Goal: Task Accomplishment & Management: Manage account settings

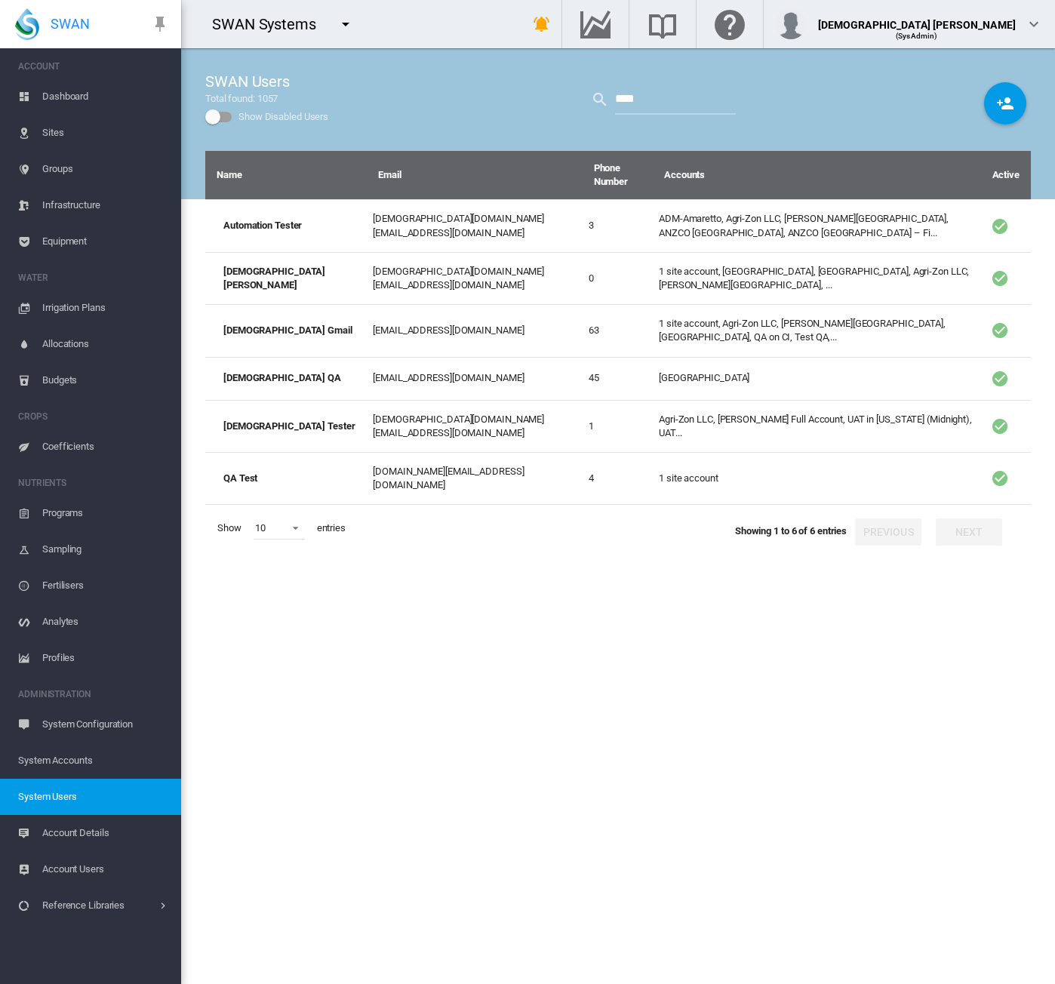
click at [346, 20] on md-icon "icon-menu-down" at bounding box center [346, 24] width 18 height 18
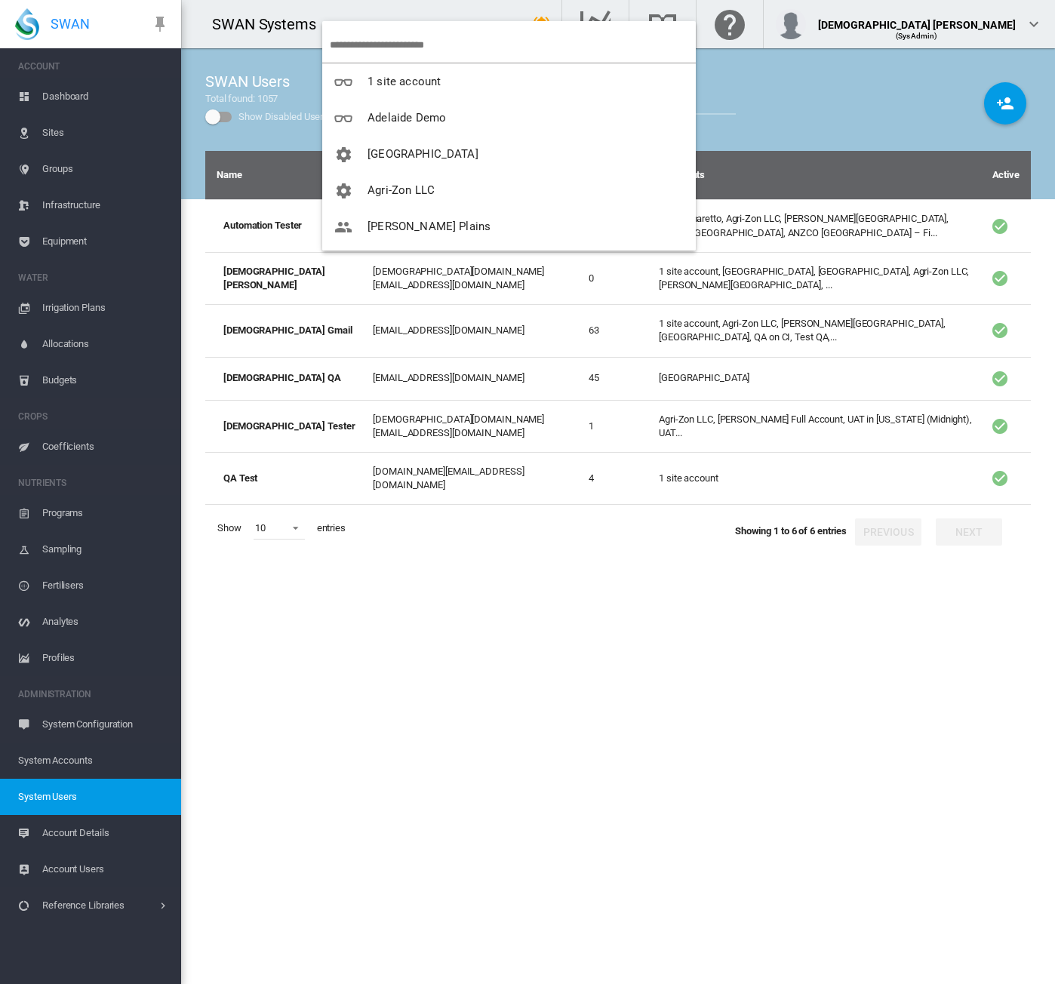
click at [367, 43] on input "search" at bounding box center [513, 44] width 366 height 35
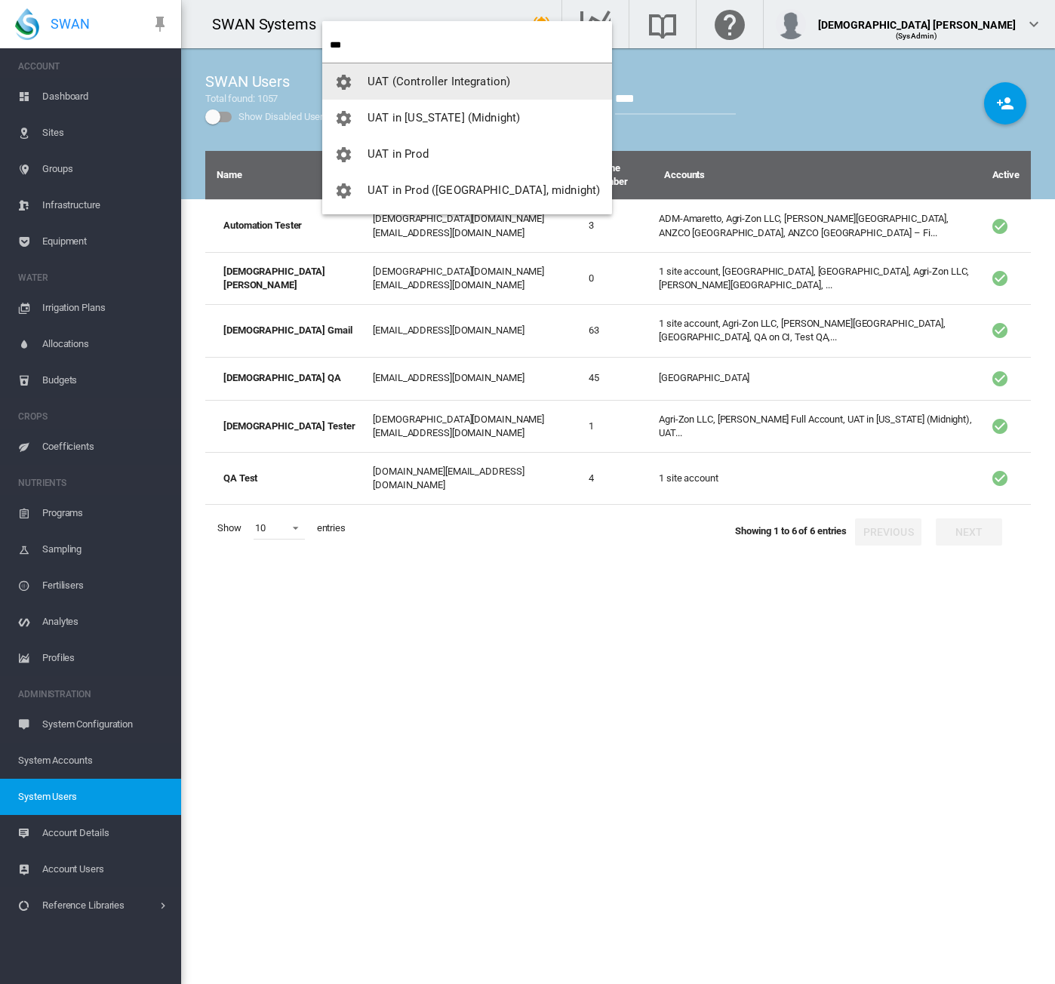
type input "***"
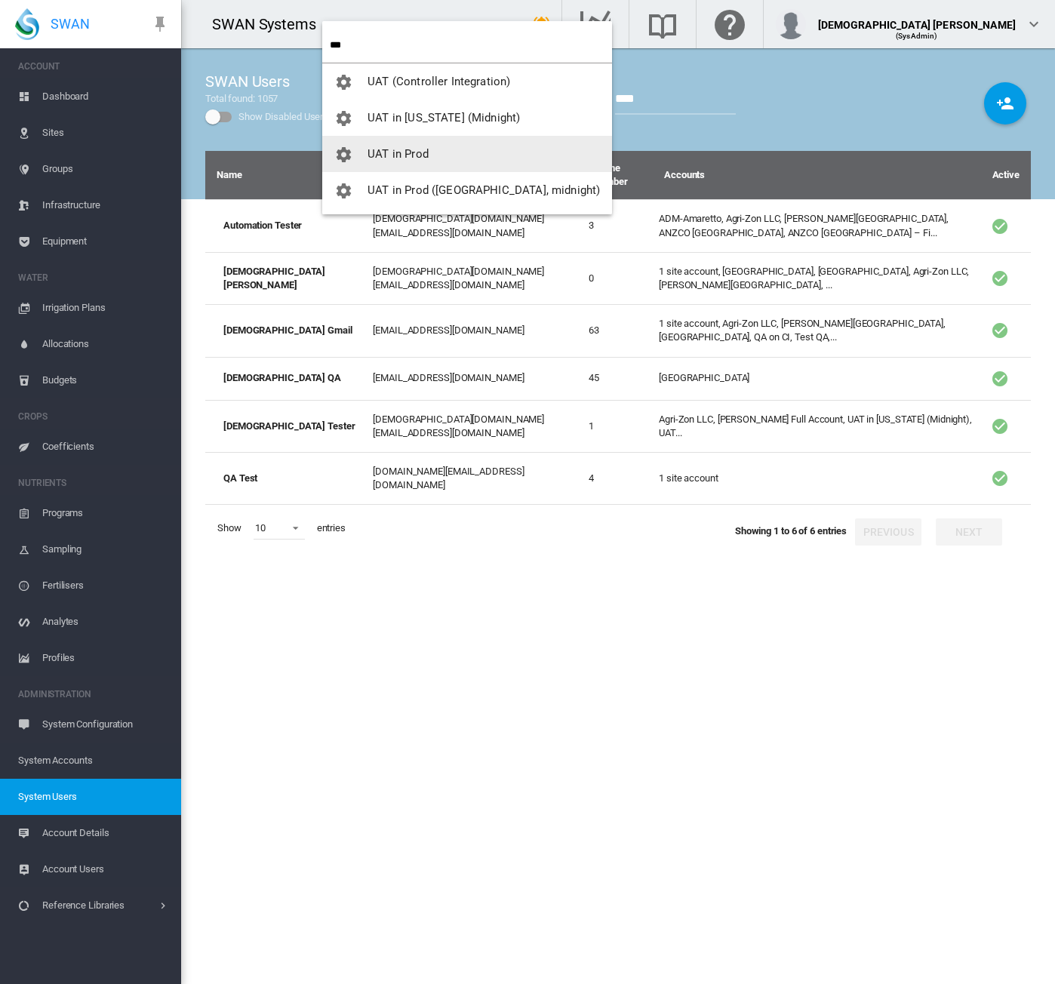
click at [398, 147] on span "UAT in Prod" at bounding box center [397, 154] width 61 height 14
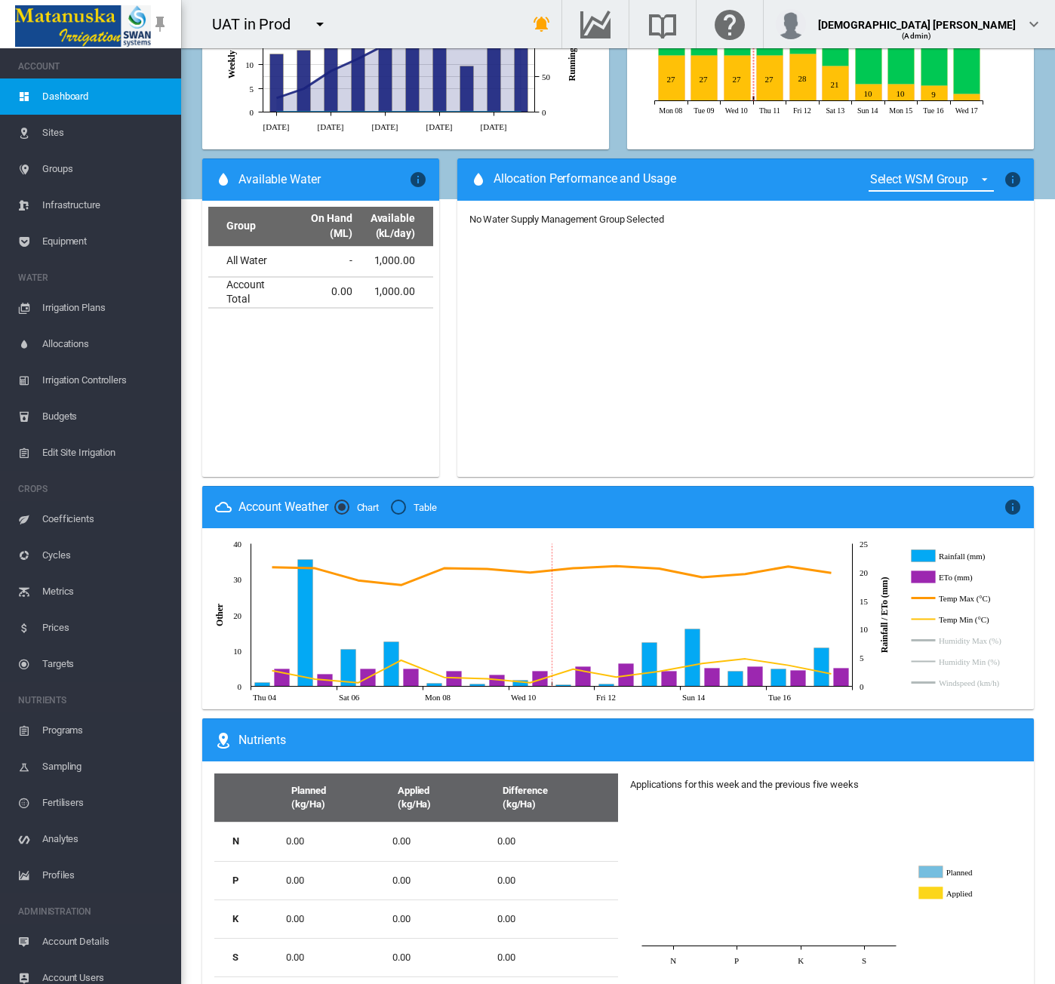
scroll to position [840, 0]
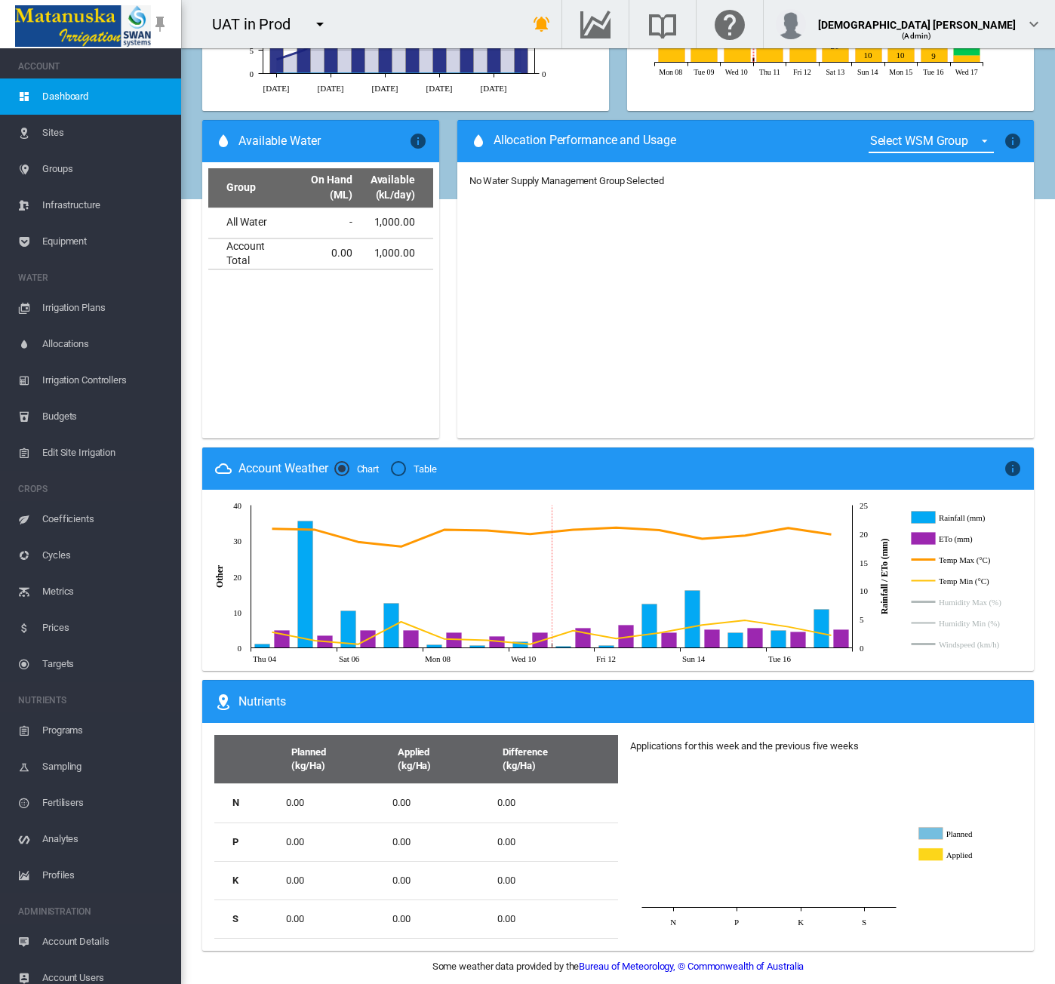
click at [57, 121] on span "Sites" at bounding box center [105, 133] width 127 height 36
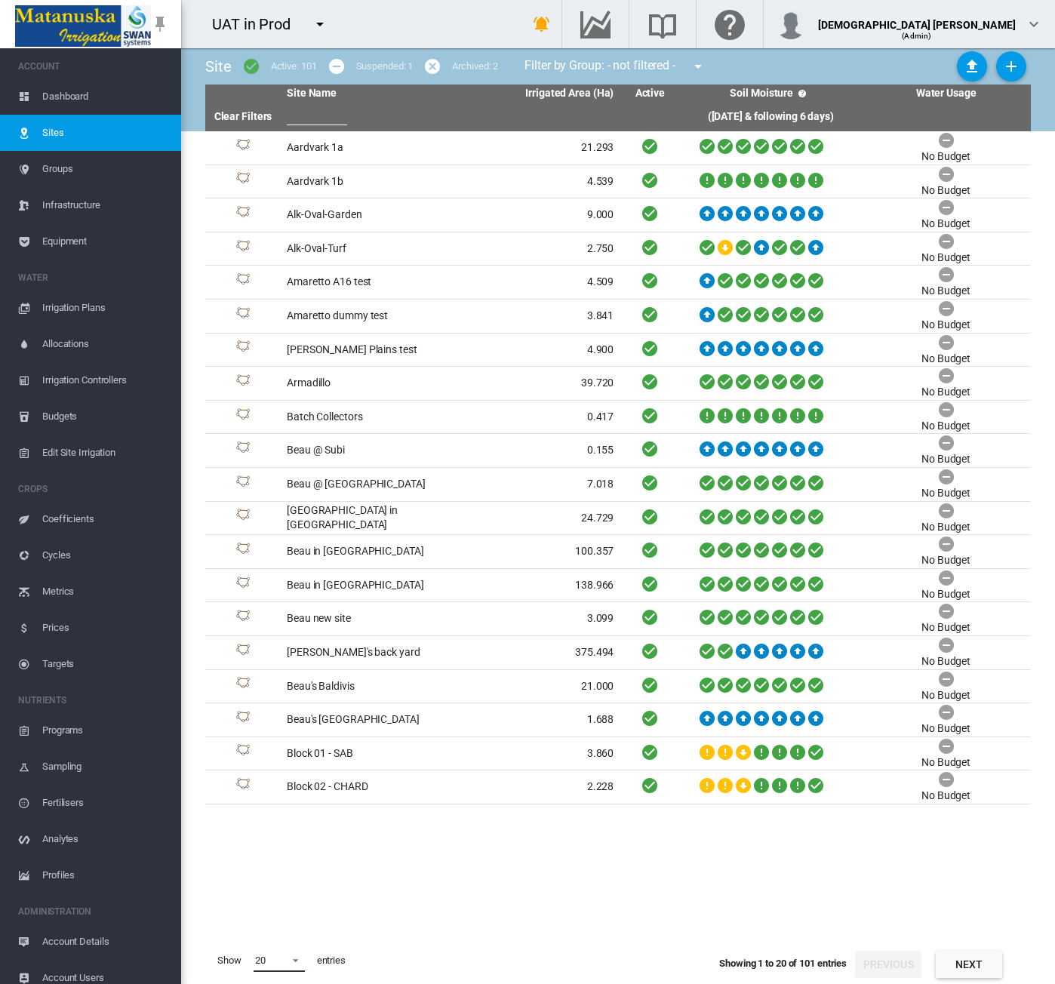
click at [287, 964] on span at bounding box center [291, 959] width 18 height 14
drag, startPoint x: 273, startPoint y: 956, endPoint x: 410, endPoint y: 827, distance: 188.4
click at [273, 956] on md-option "200" at bounding box center [293, 959] width 103 height 36
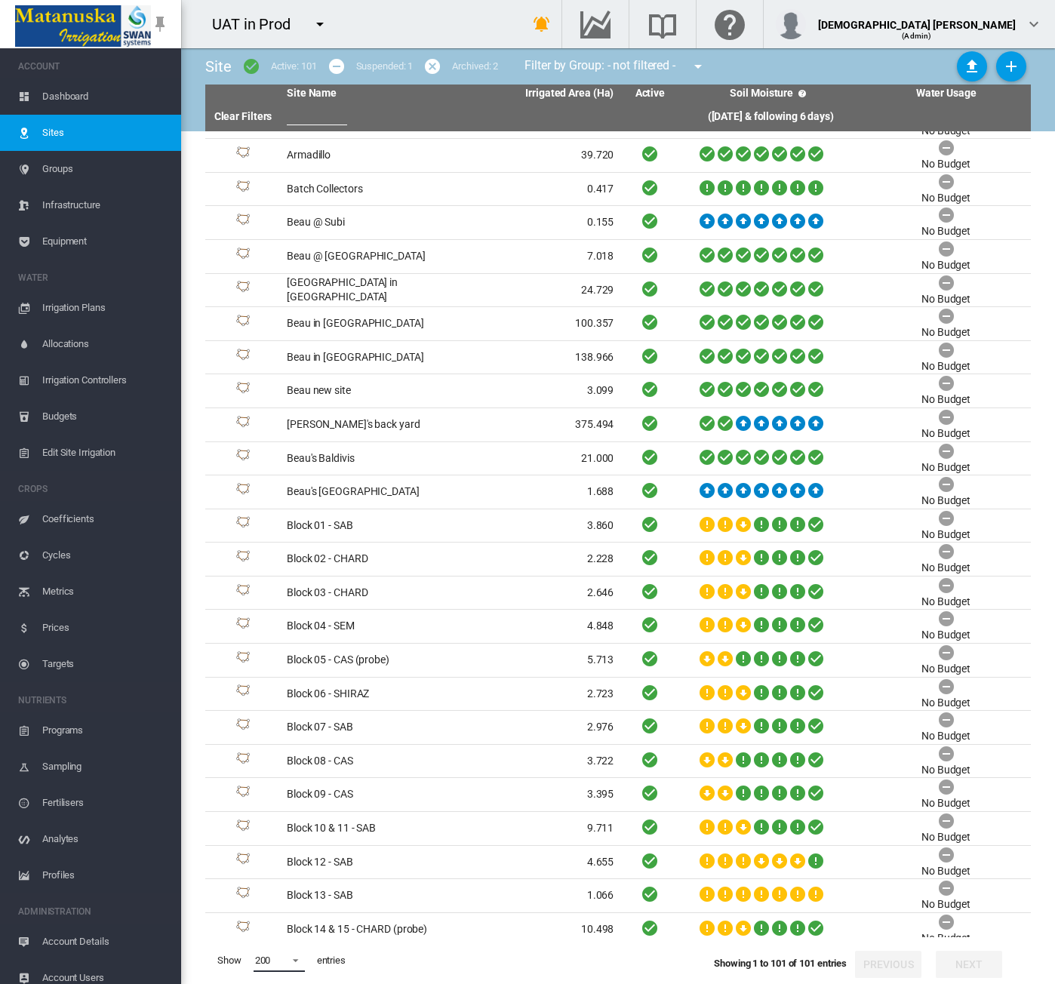
scroll to position [0, 0]
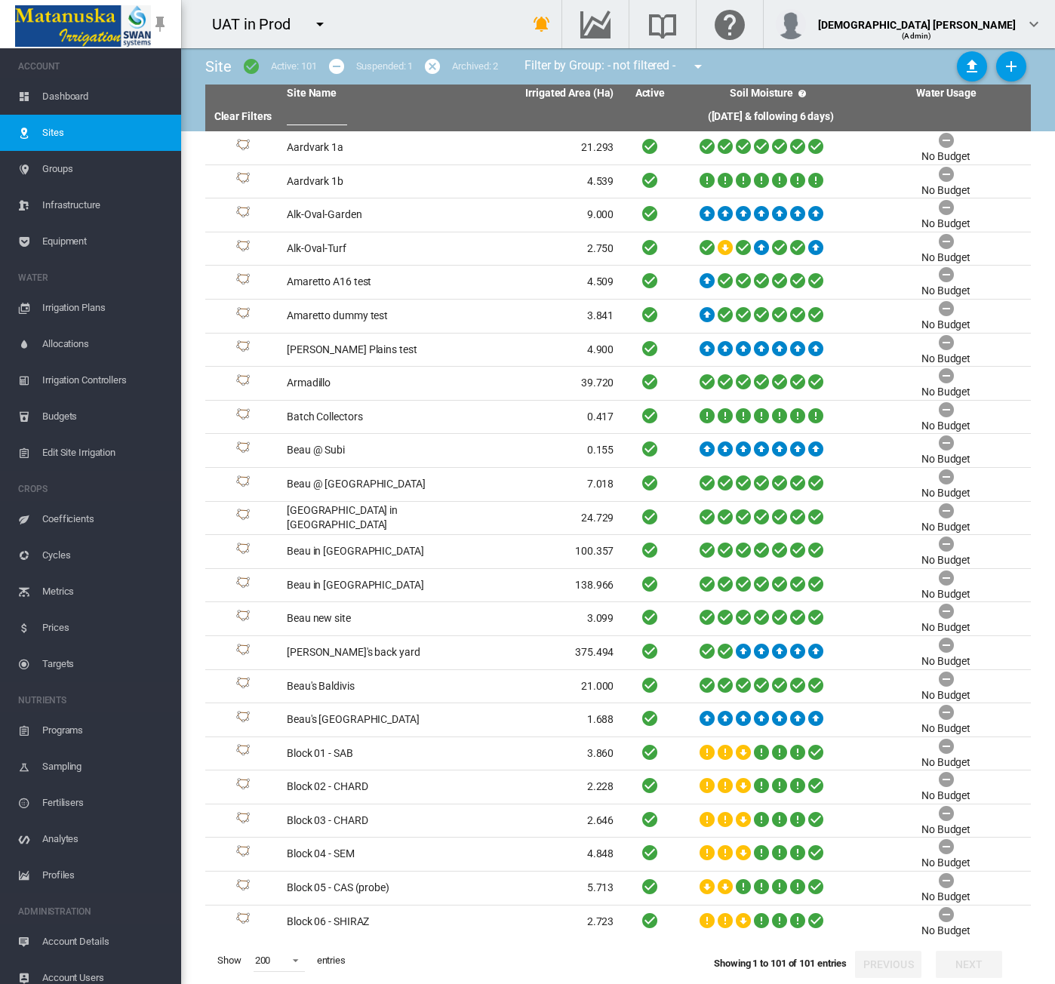
click at [90, 96] on span "Dashboard" at bounding box center [105, 96] width 127 height 36
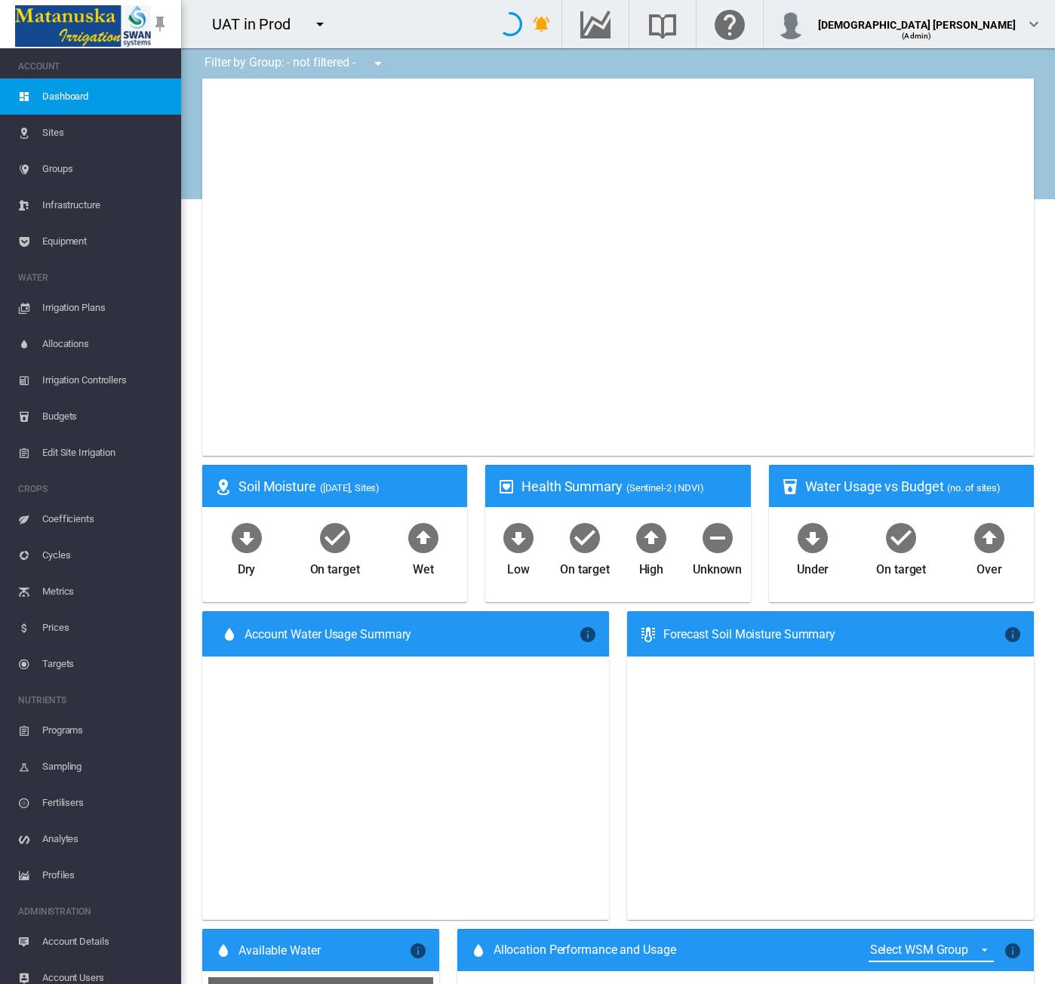
type input "**********"
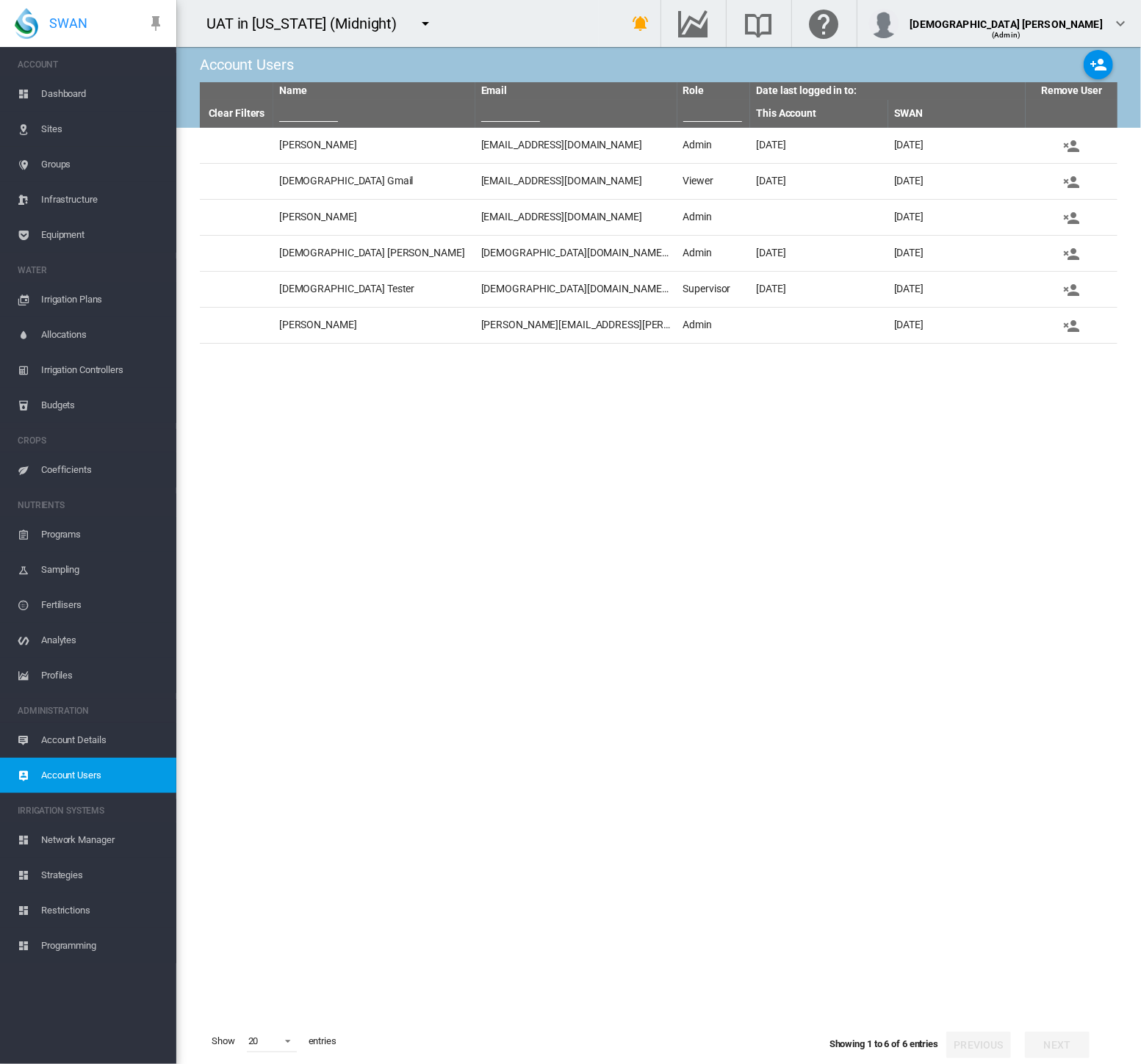
click at [417, 19] on md-icon "icon-menu-down" at bounding box center [425, 23] width 18 height 18
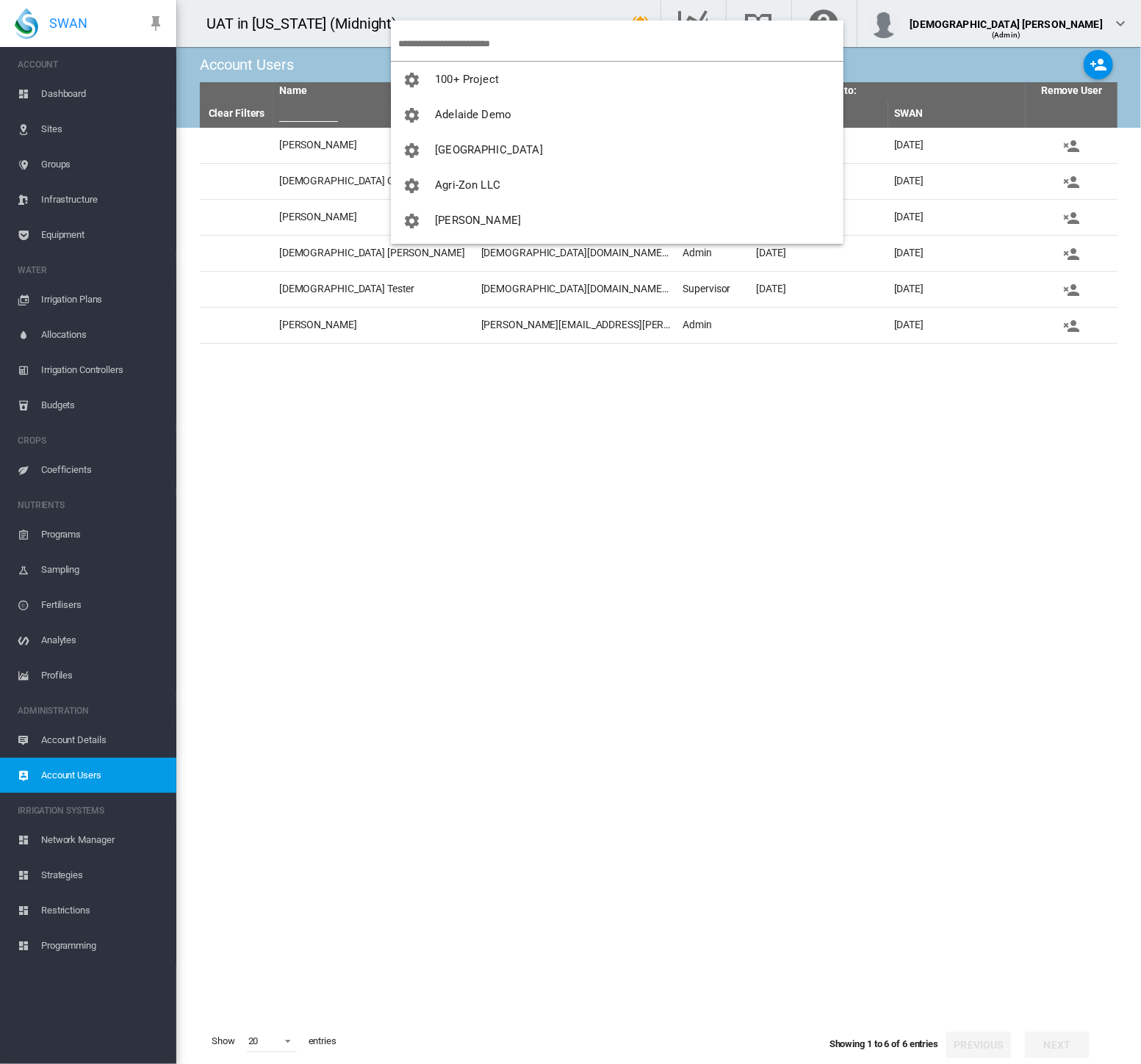
click at [429, 45] on input "search" at bounding box center [620, 43] width 445 height 34
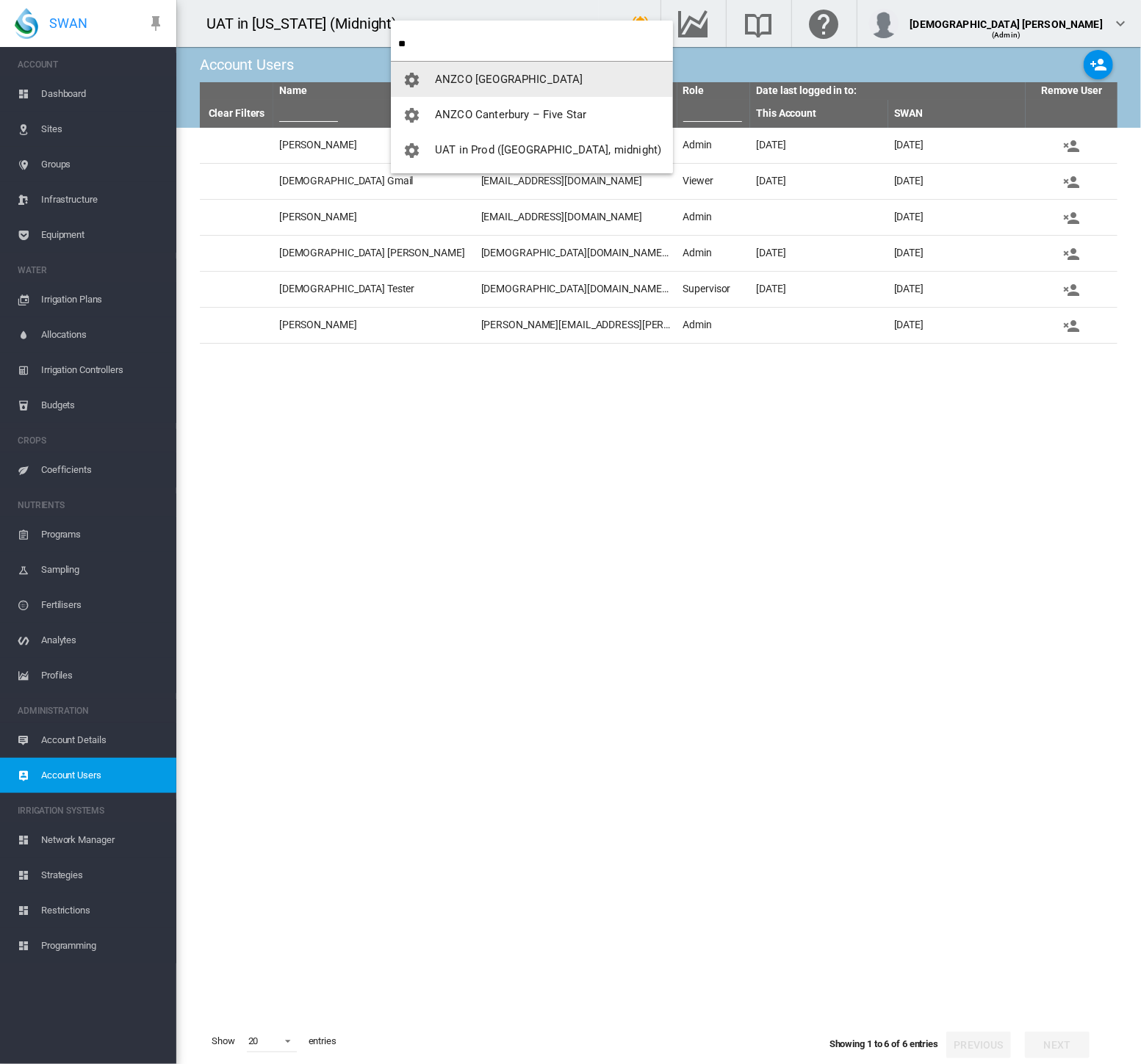
type input "**"
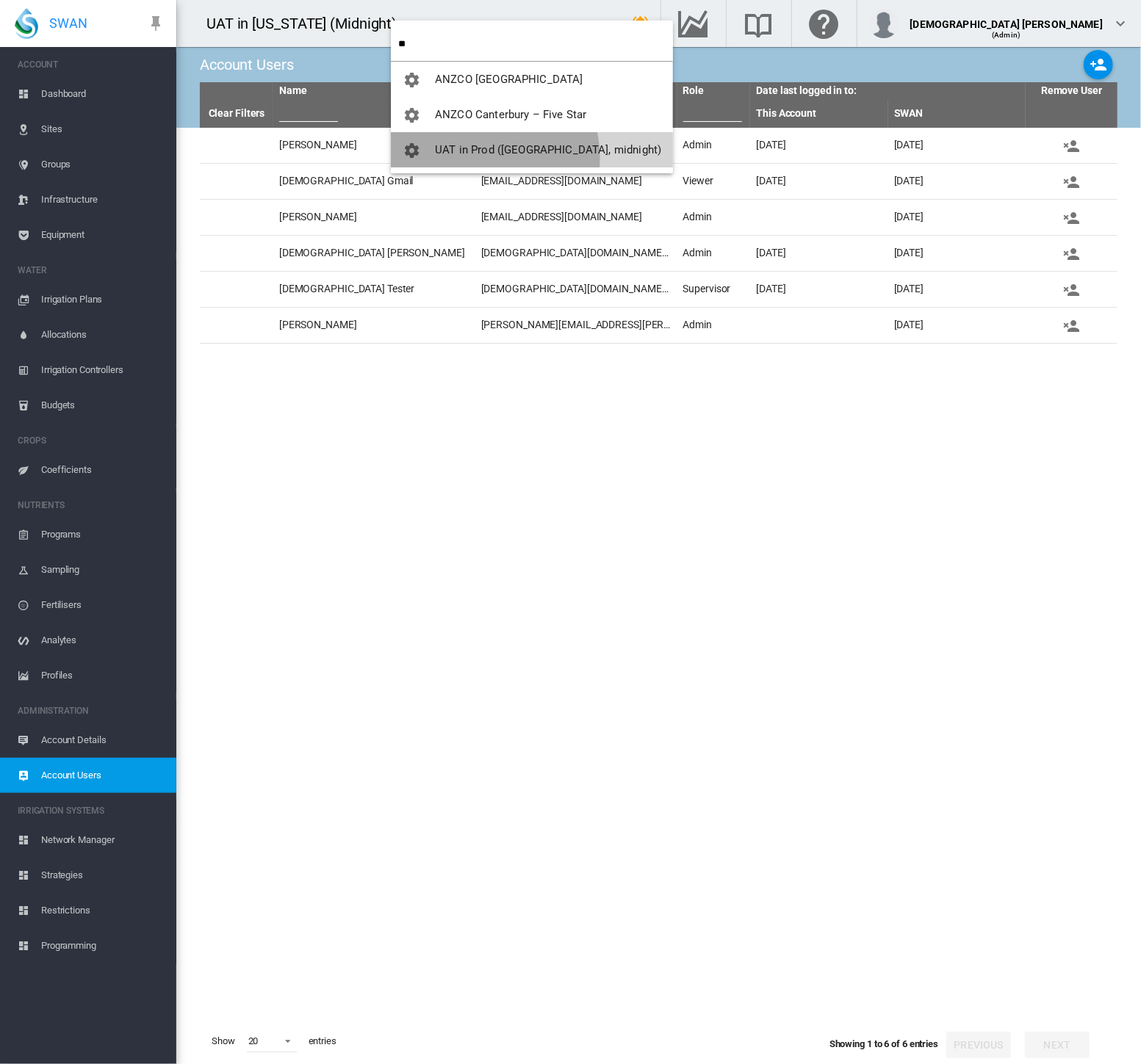
click at [471, 157] on button "UAT in Prod ([GEOGRAPHIC_DATA], midnight)" at bounding box center [532, 150] width 282 height 35
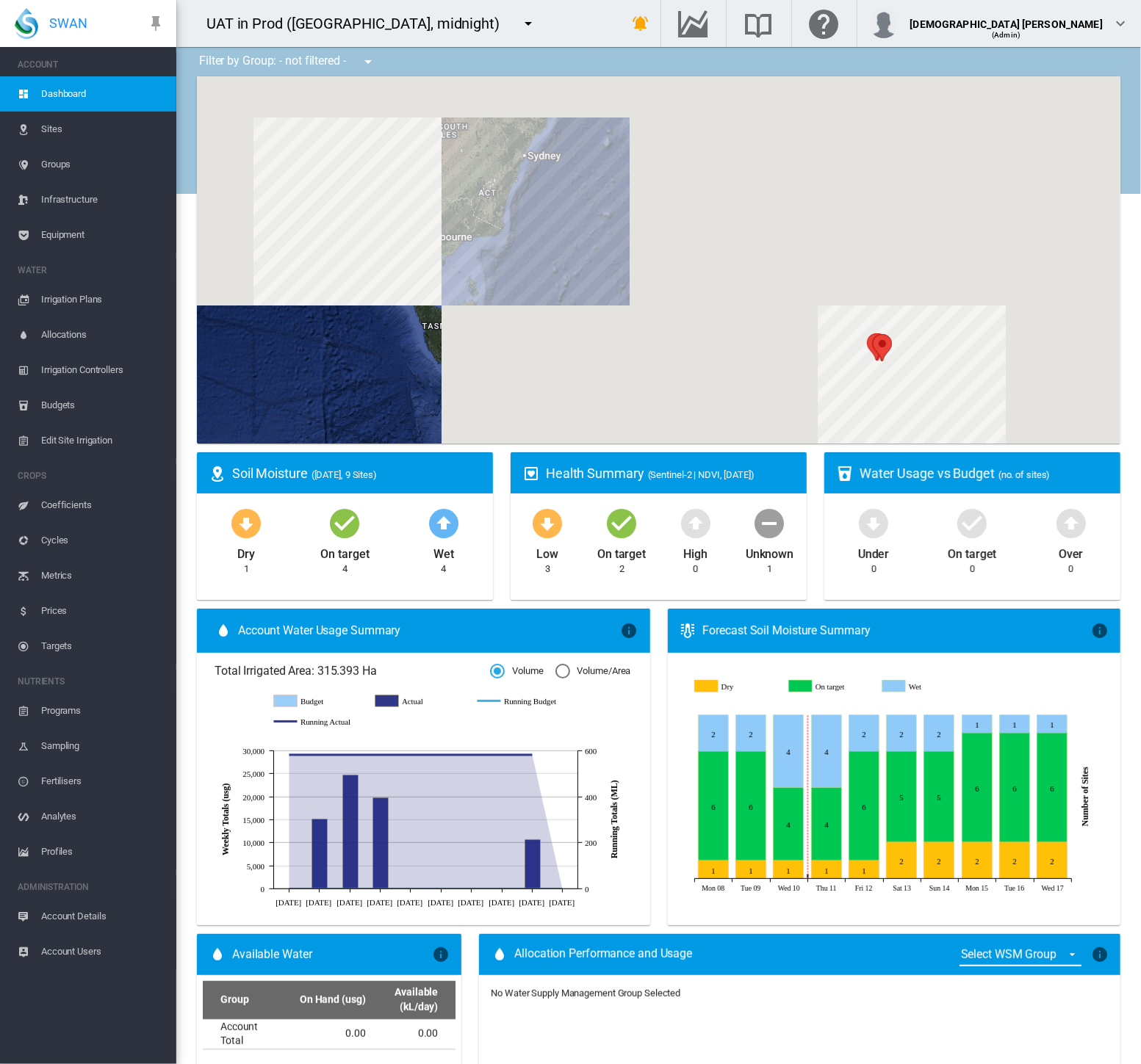
click at [54, 236] on span "Equipment" at bounding box center [102, 235] width 124 height 35
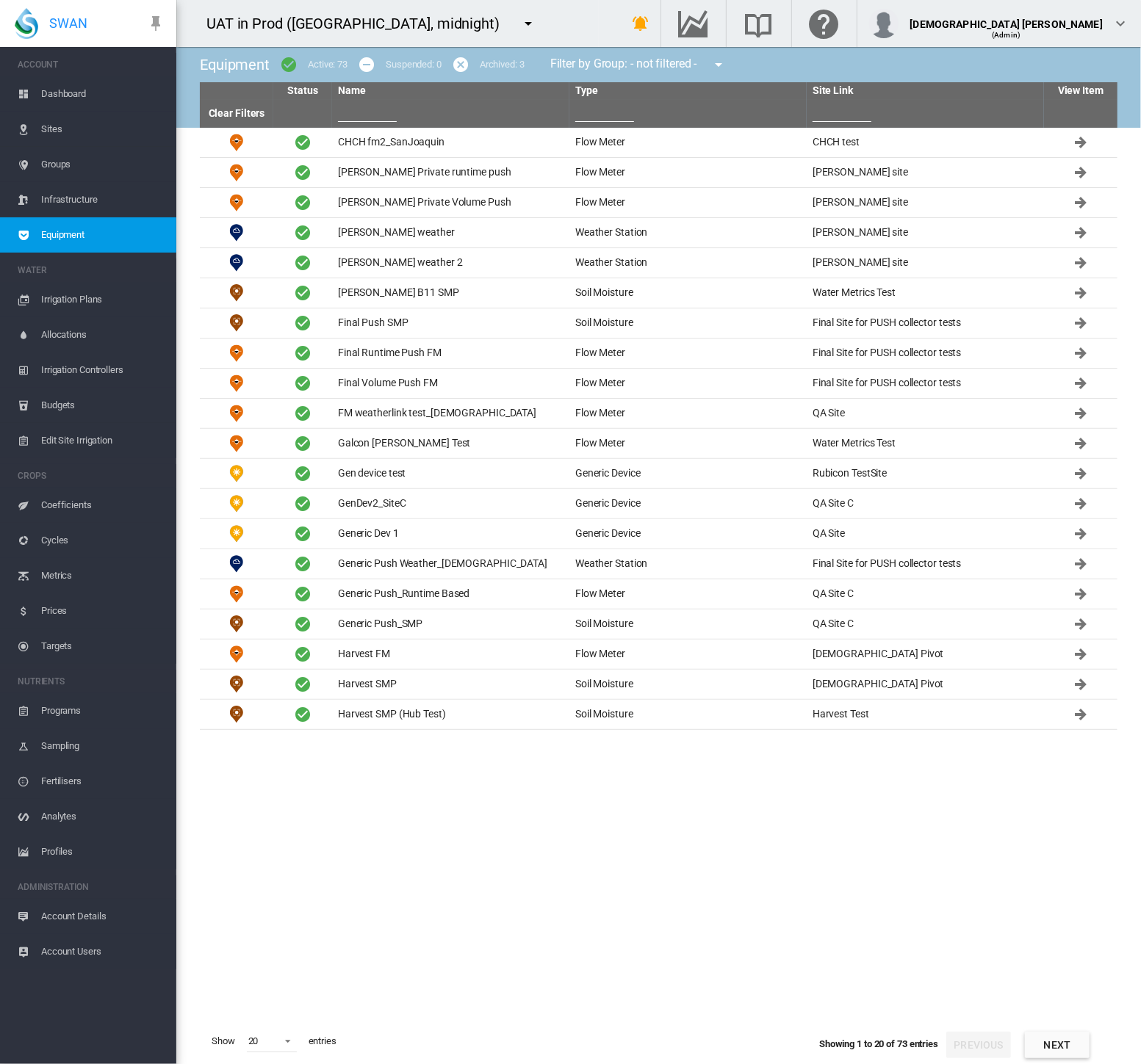
click at [370, 114] on input "text" at bounding box center [367, 111] width 58 height 22
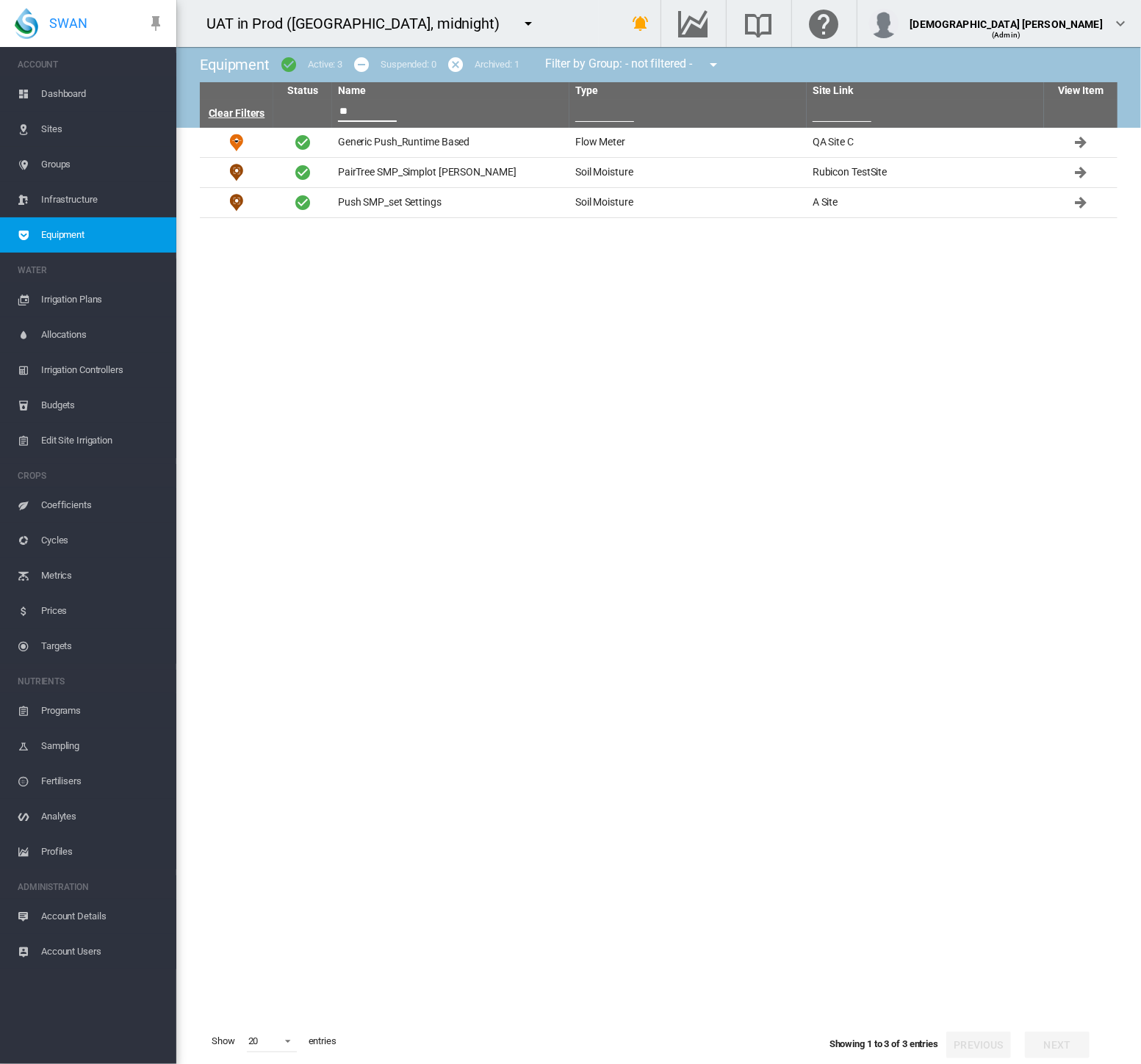
type input "**"
click at [235, 109] on link "Clear Filters" at bounding box center [237, 113] width 56 height 12
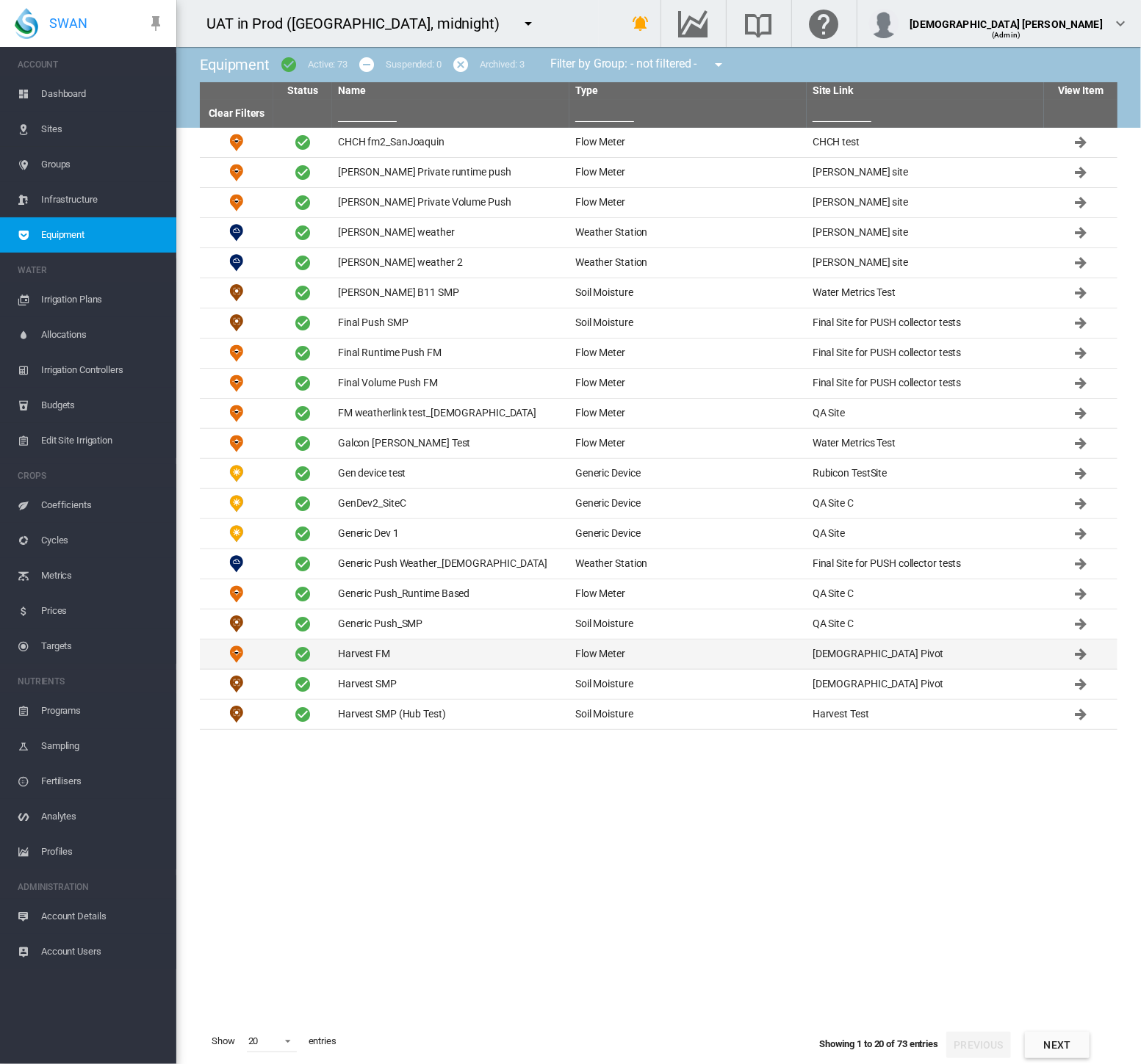
click at [615, 655] on td "Flow Meter" at bounding box center [688, 654] width 238 height 29
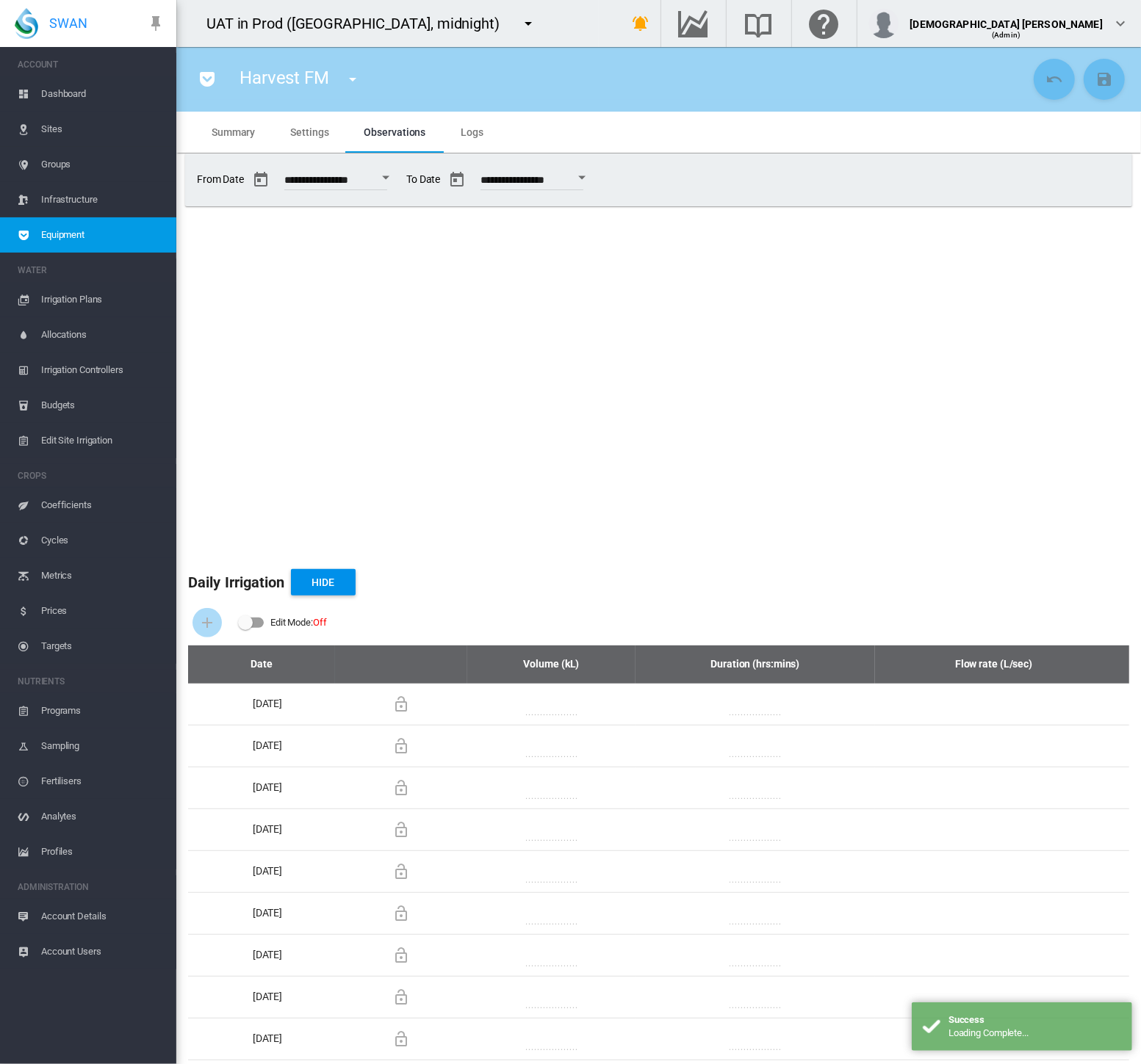
click at [317, 142] on md-tab-item "Settings" at bounding box center [309, 132] width 73 height 41
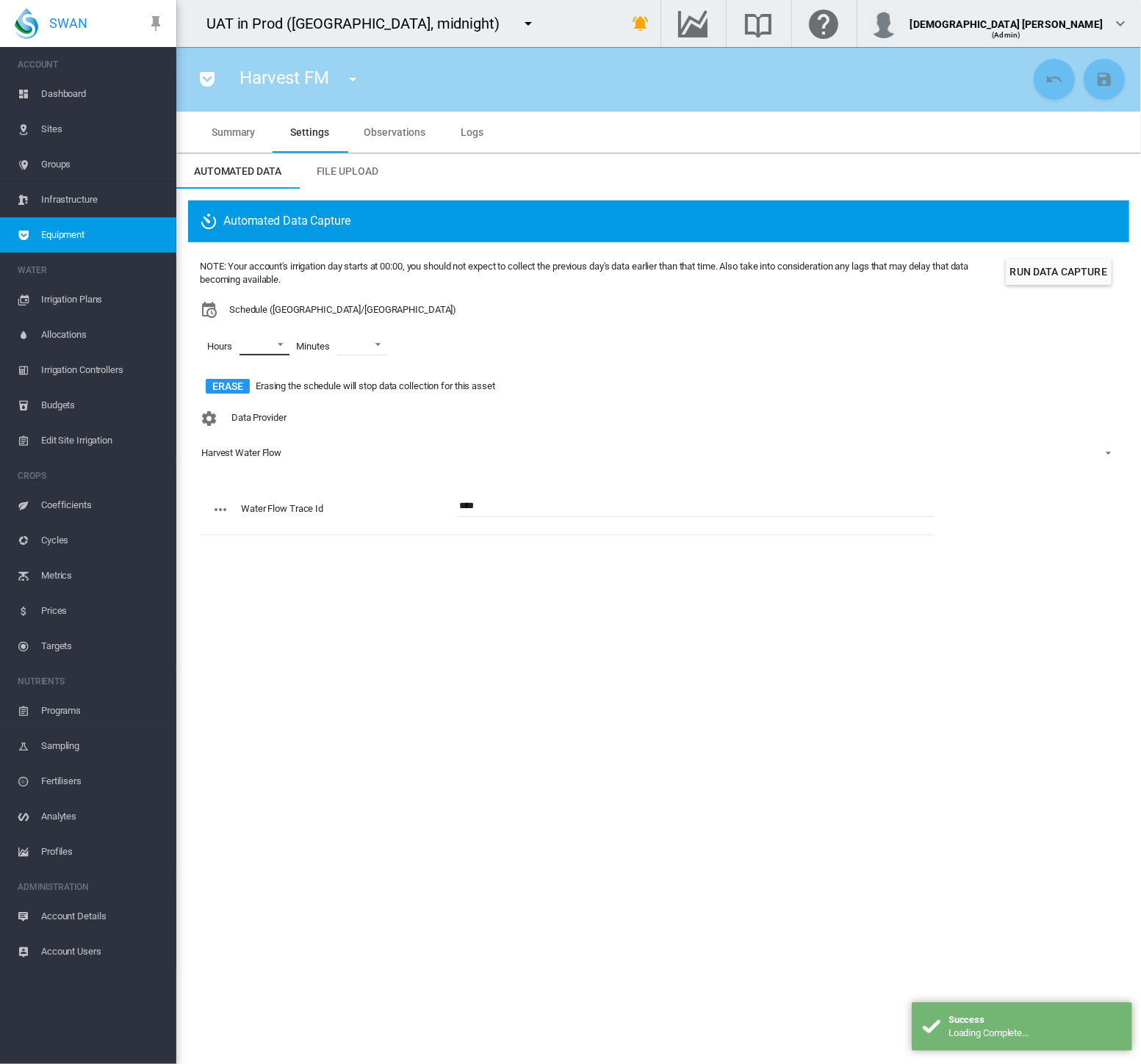
click at [276, 337] on md-select "00 01 02 03 04 05 06 07 08 09 10 11 12 13 14 15 16 17 18 19 20 21 22 23" at bounding box center [264, 345] width 50 height 22
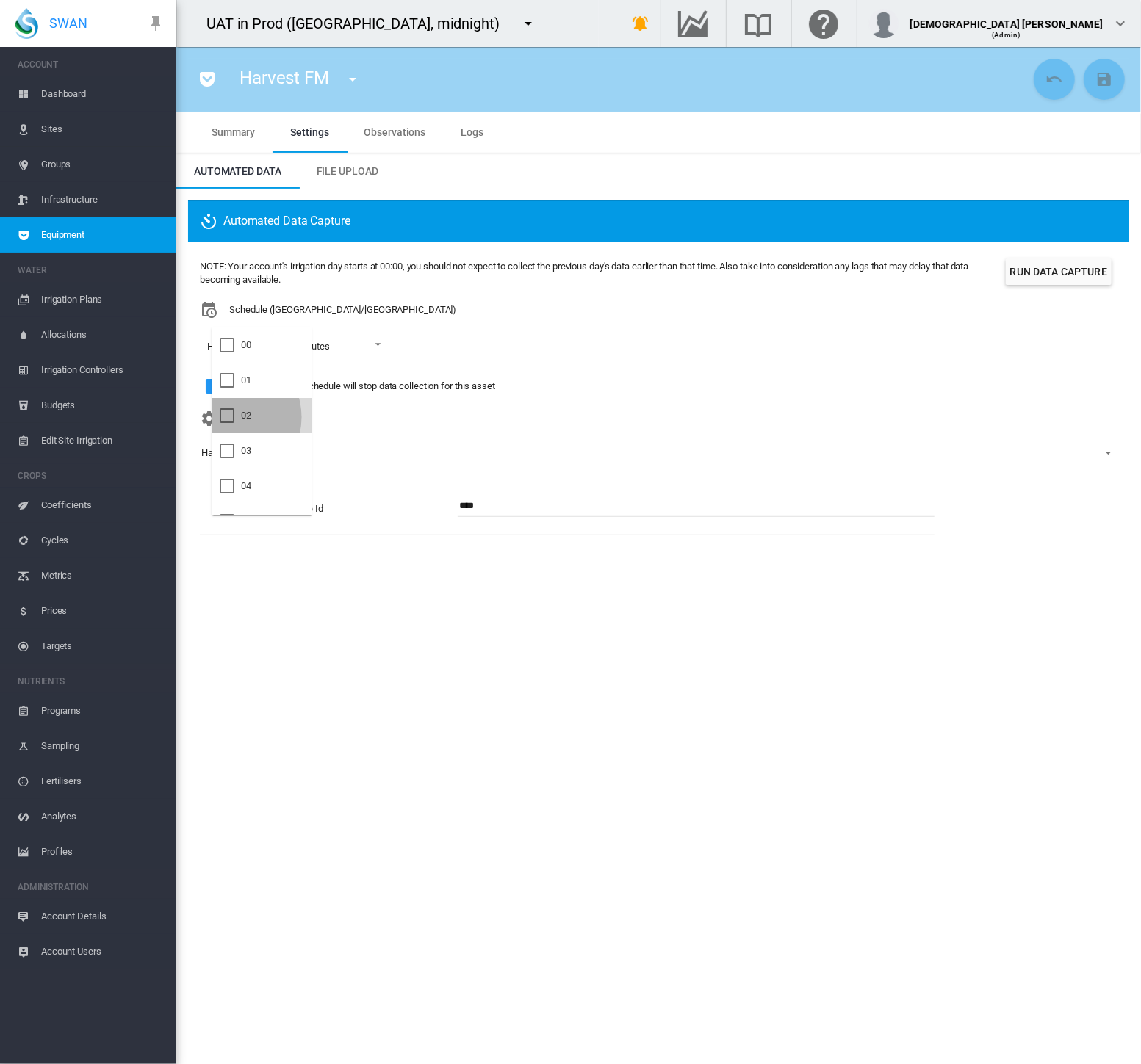
click at [229, 417] on div at bounding box center [227, 416] width 15 height 15
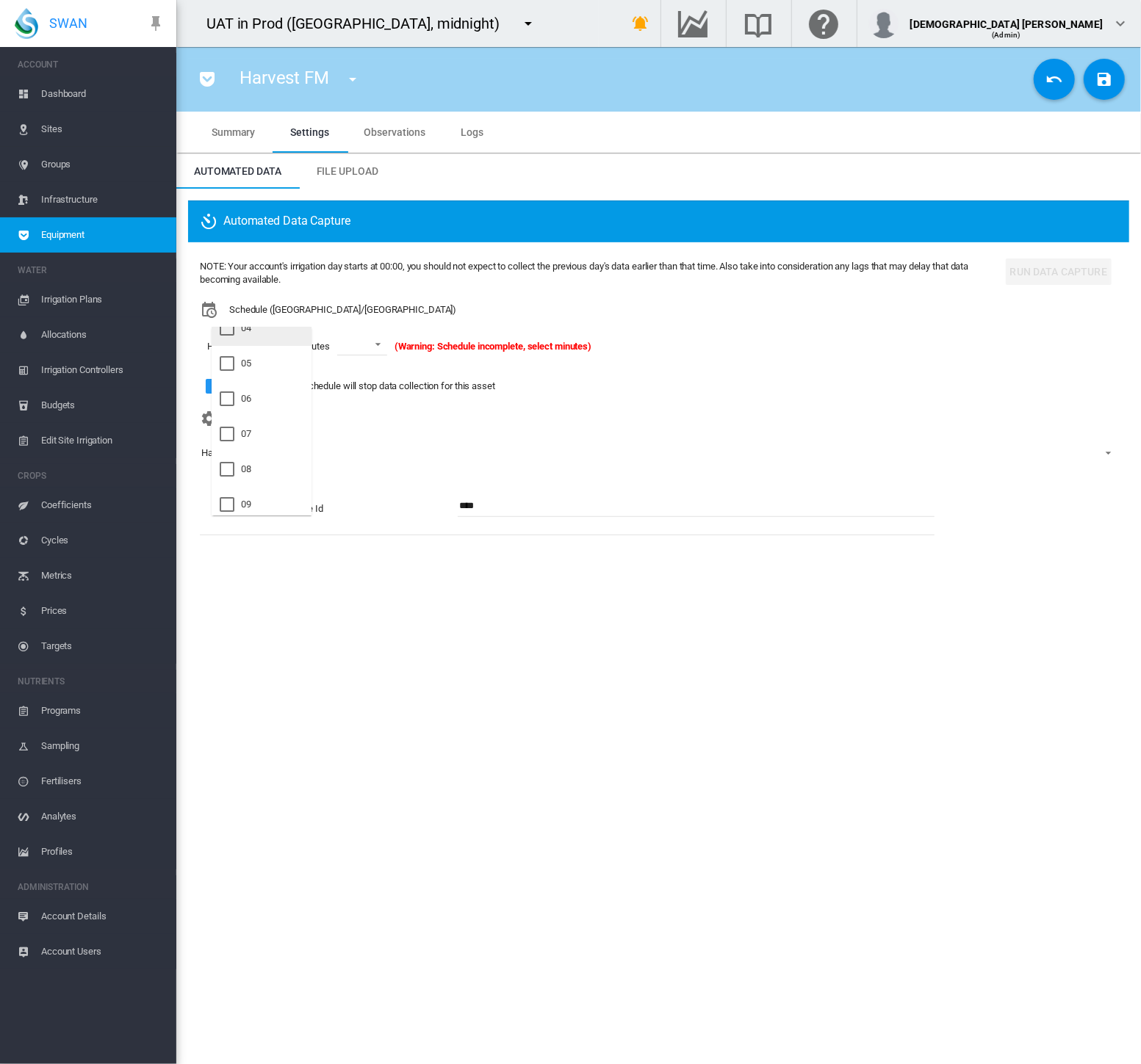
scroll to position [82, 0]
click at [229, 332] on div at bounding box center [227, 334] width 15 height 15
click at [226, 465] on div at bounding box center [227, 466] width 15 height 15
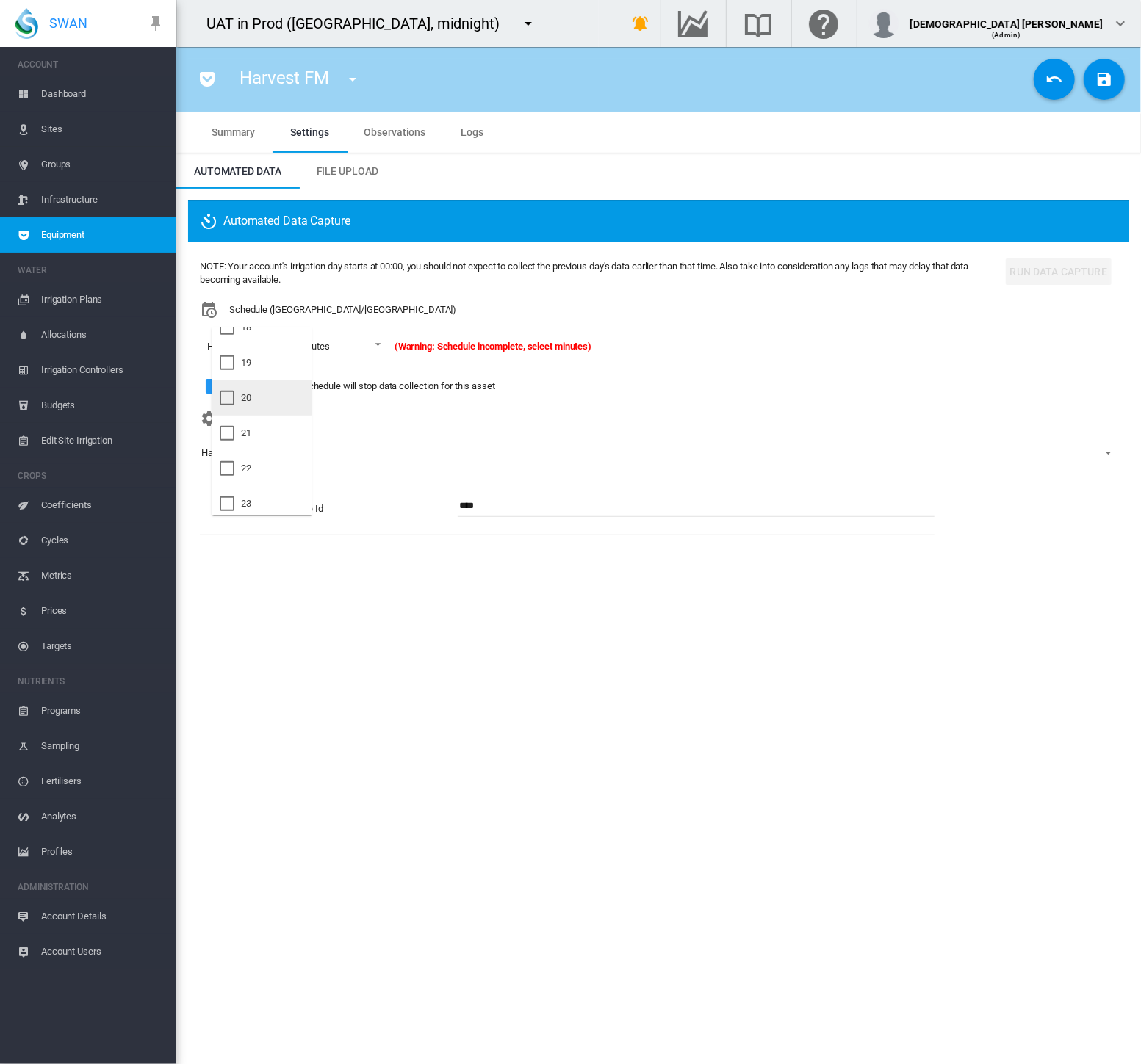
click at [227, 401] on div at bounding box center [227, 397] width 15 height 15
click at [374, 347] on md-backdrop at bounding box center [570, 532] width 1141 height 1064
click at [376, 346] on span at bounding box center [374, 344] width 18 height 14
click at [351, 468] on md-option "05" at bounding box center [378, 475] width 100 height 35
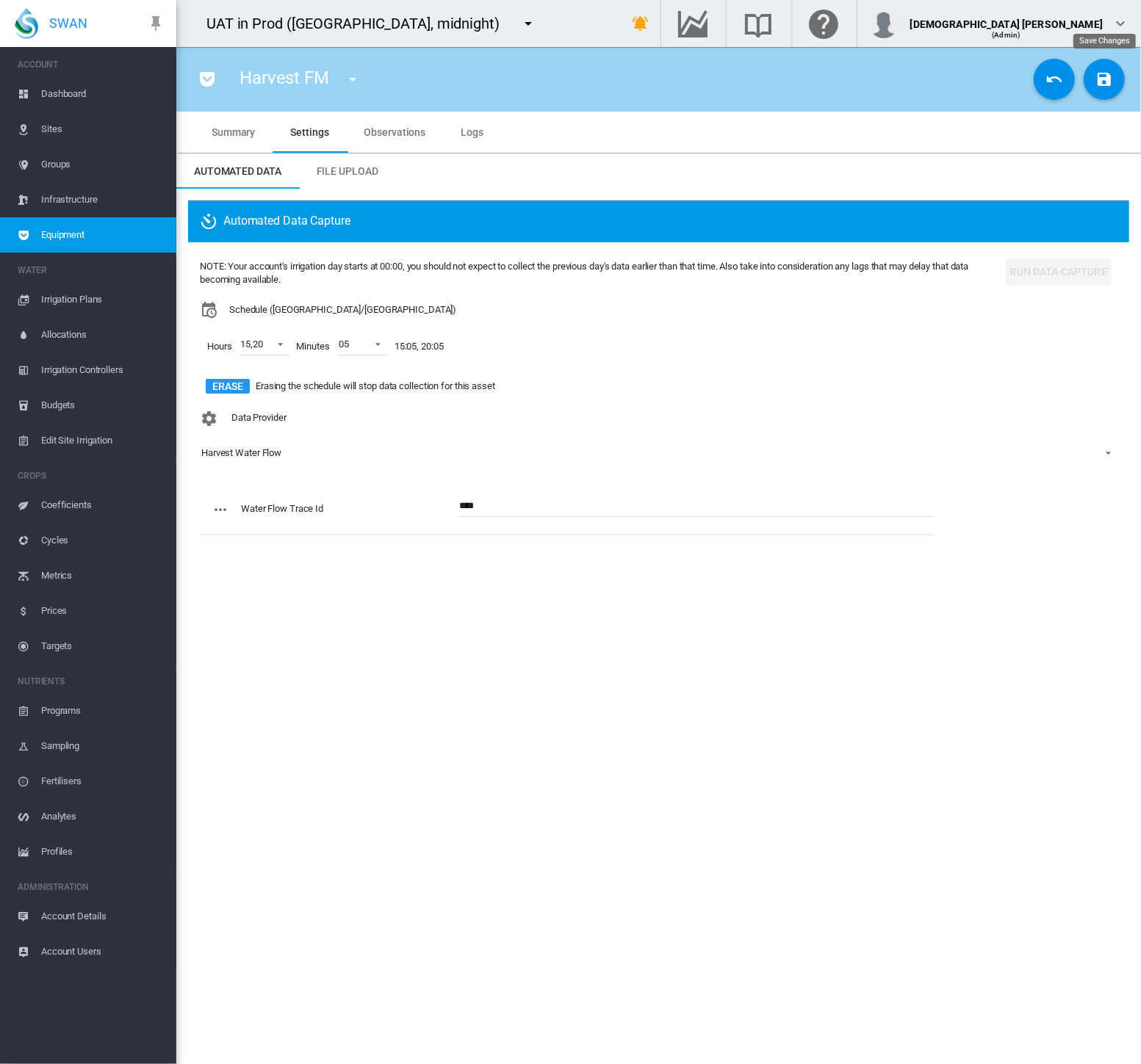
click at [1111, 74] on md-icon "icon-content-save" at bounding box center [1104, 79] width 18 height 18
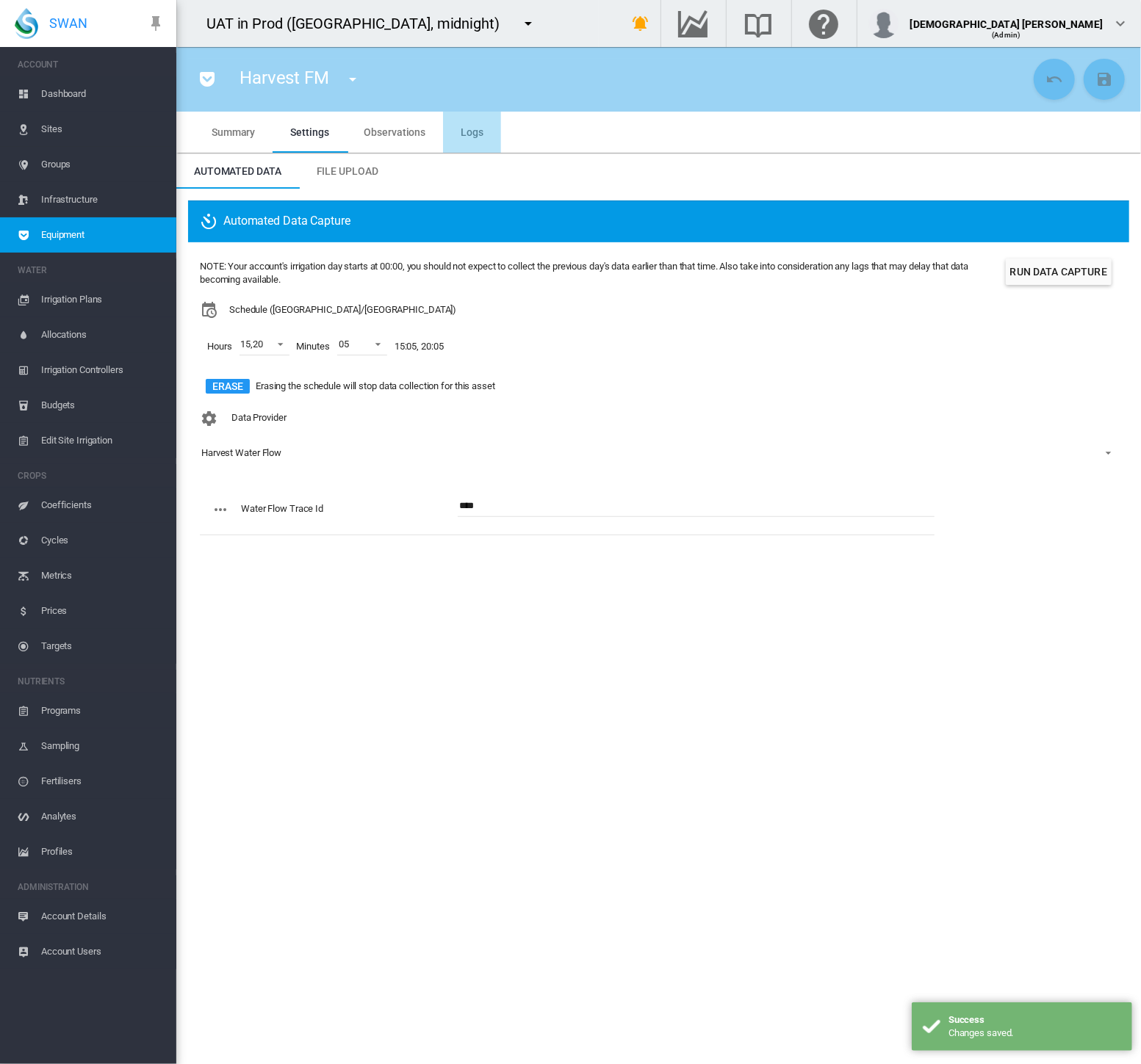
click at [477, 135] on span "Logs" at bounding box center [471, 132] width 22 height 12
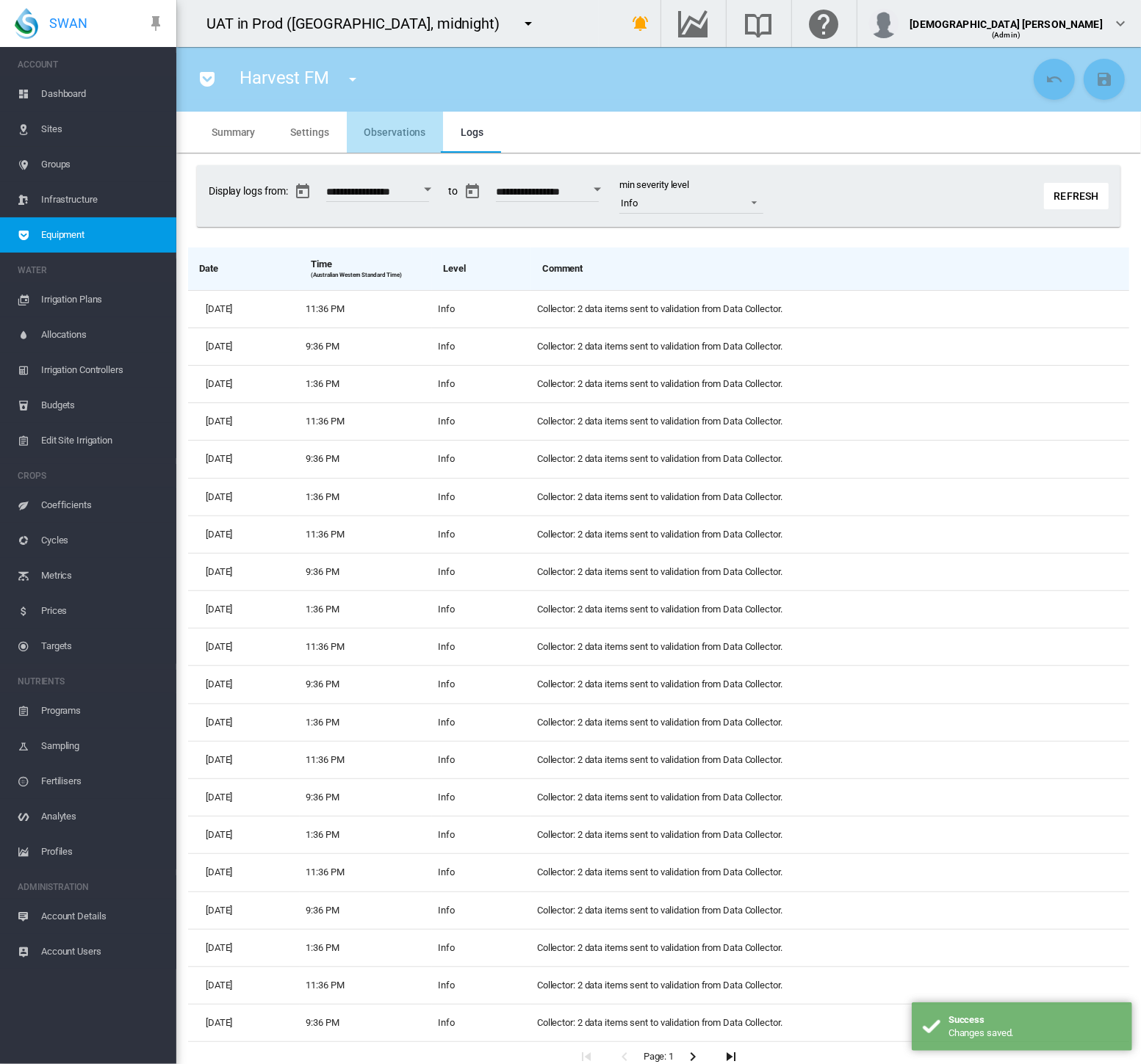
click at [390, 128] on span "Observations" at bounding box center [394, 132] width 61 height 12
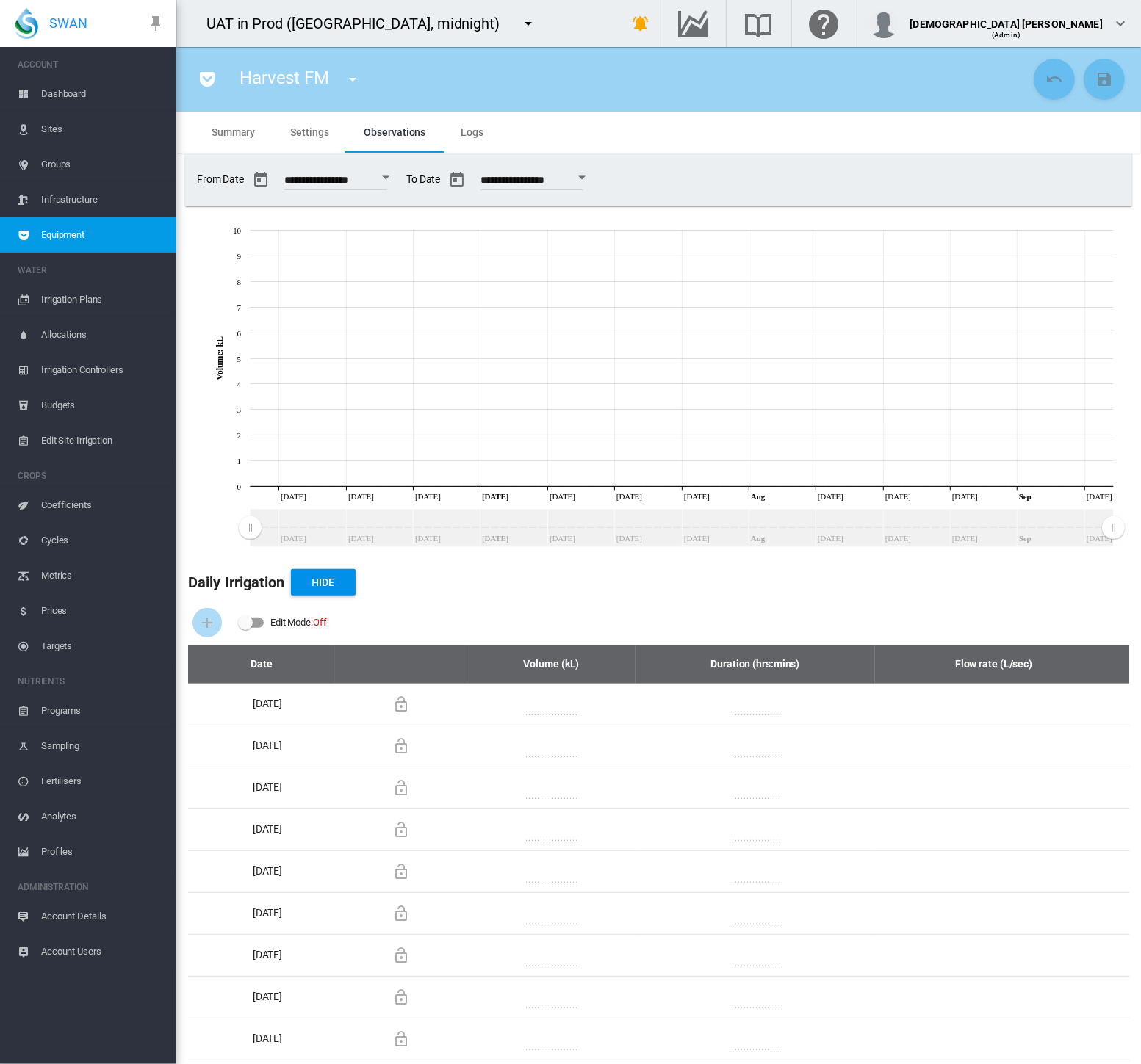
click at [106, 238] on span "Equipment" at bounding box center [102, 235] width 124 height 35
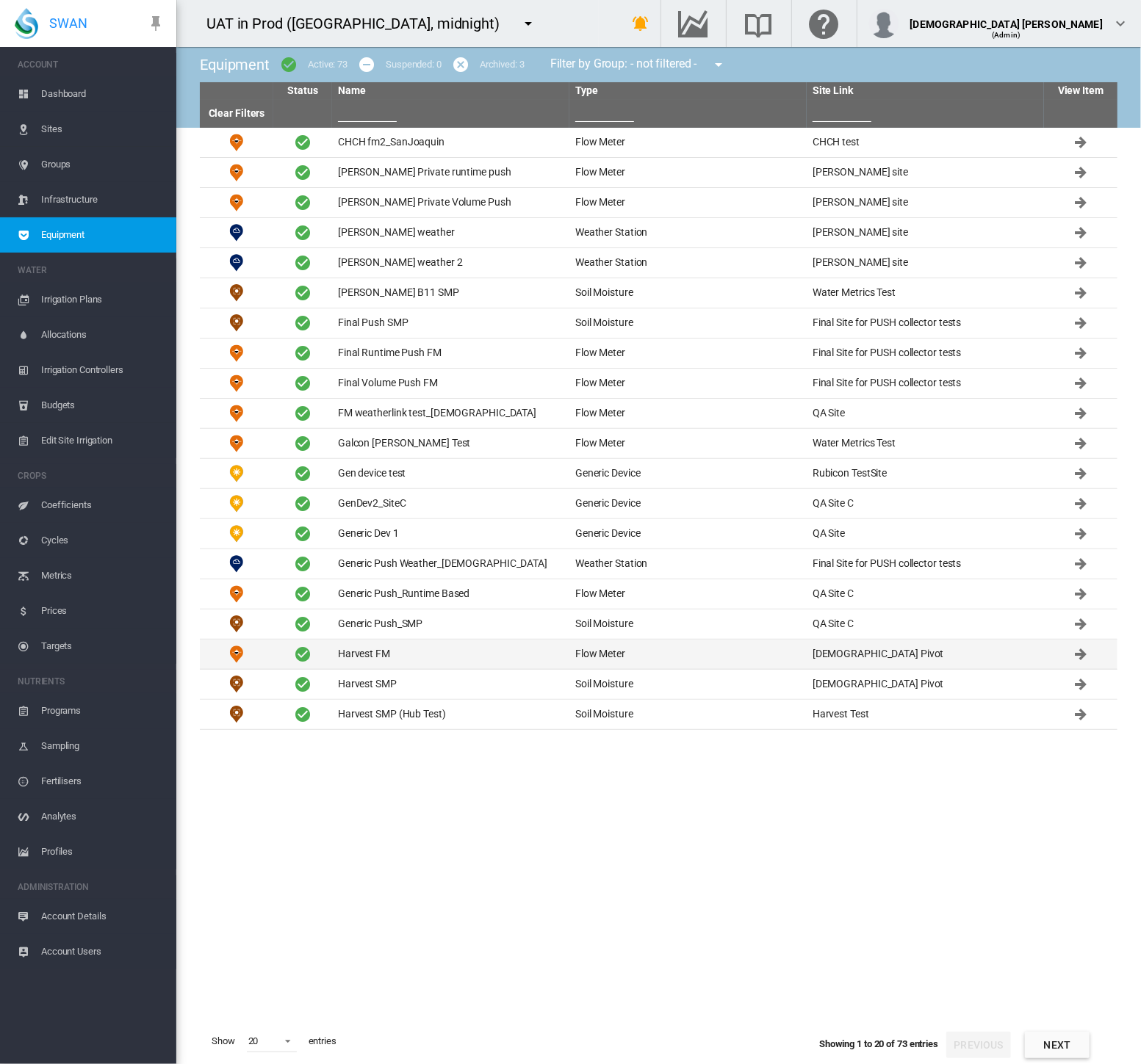
click at [540, 654] on td "Harvest FM" at bounding box center [451, 654] width 238 height 29
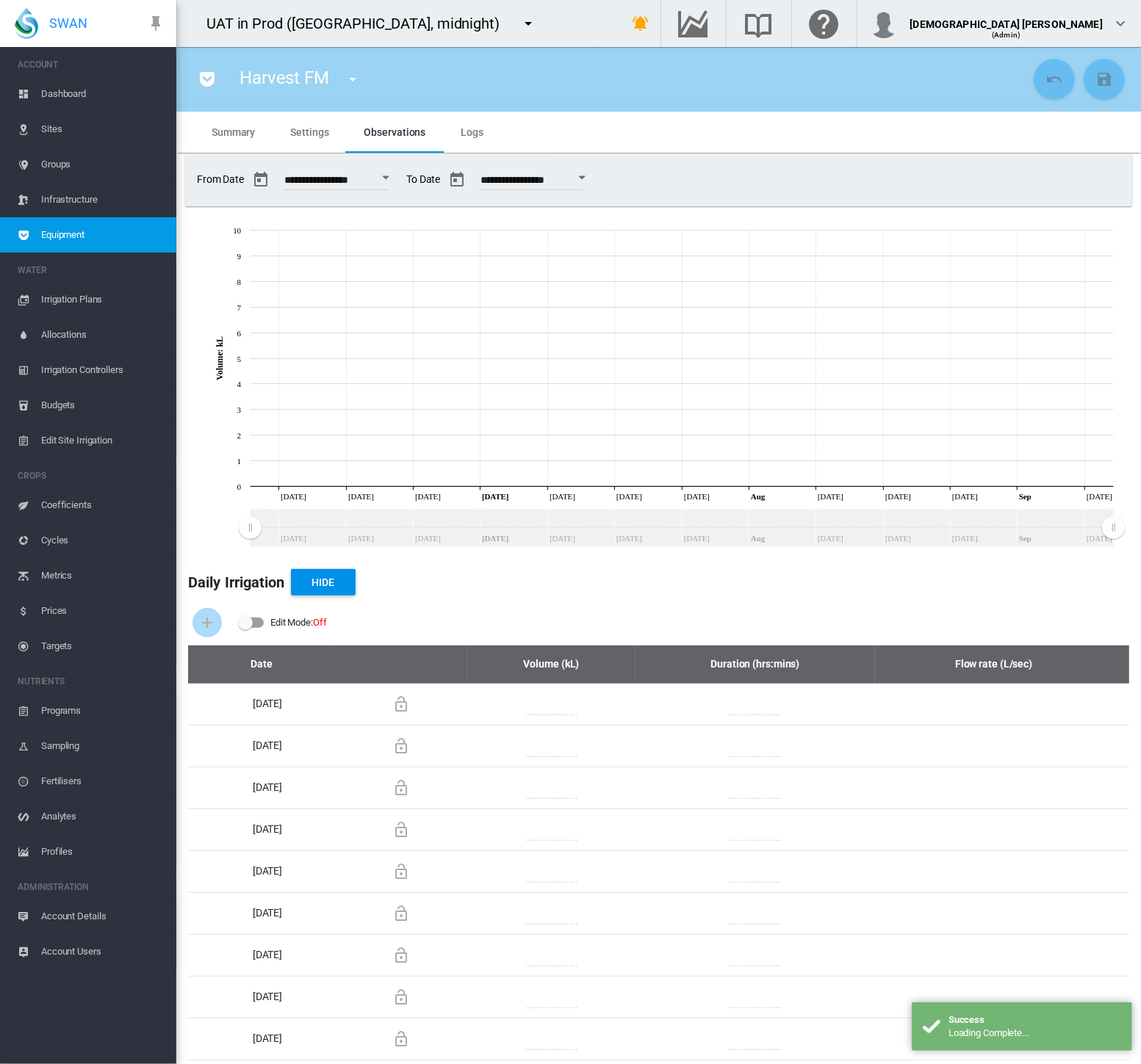
click at [300, 131] on span "Settings" at bounding box center [309, 132] width 38 height 12
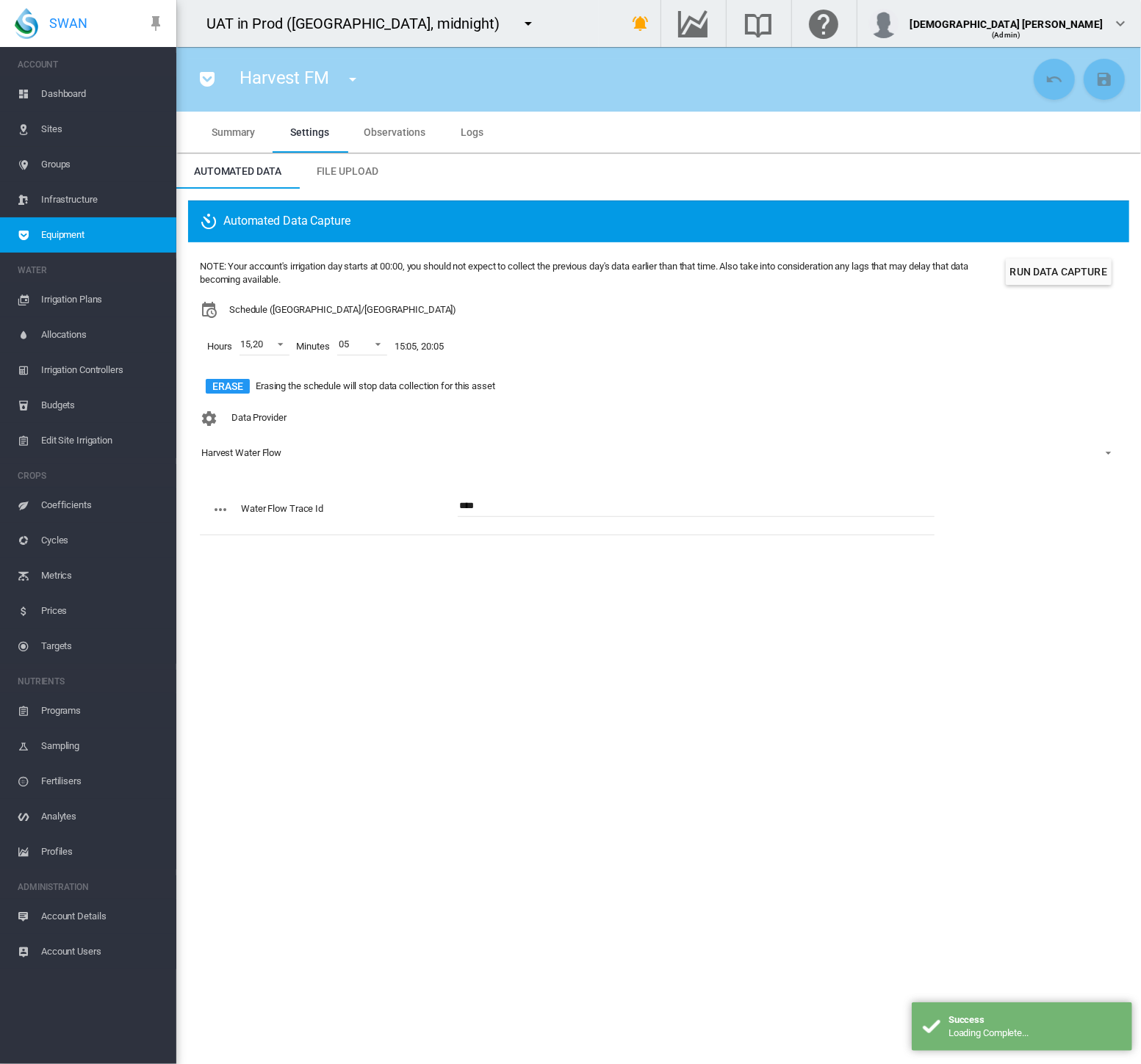
click at [461, 137] on md-tab-item "Logs" at bounding box center [472, 132] width 58 height 41
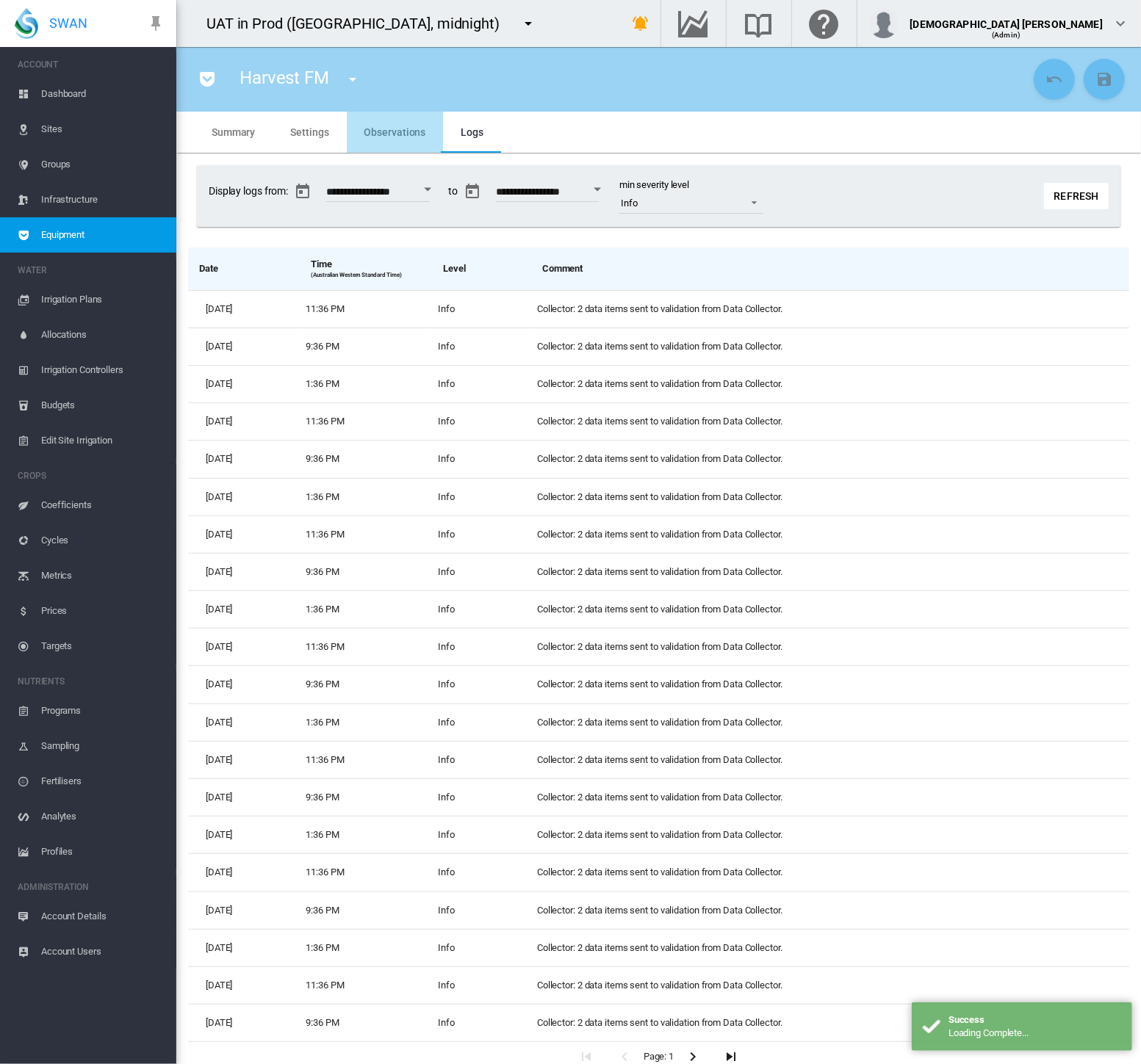
click at [398, 137] on span "Observations" at bounding box center [394, 132] width 61 height 12
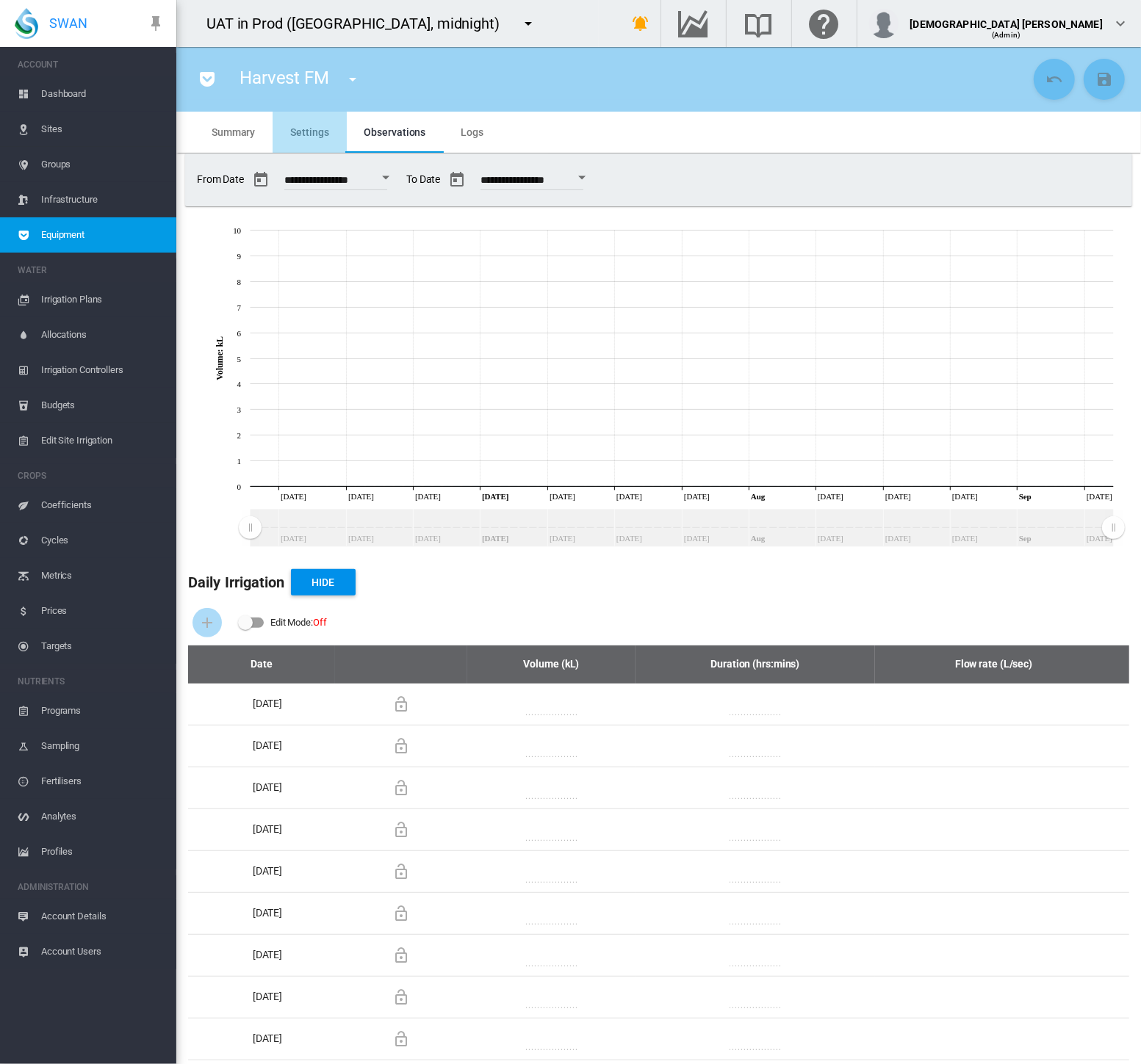
click at [317, 138] on md-tab-item "Settings" at bounding box center [309, 132] width 73 height 41
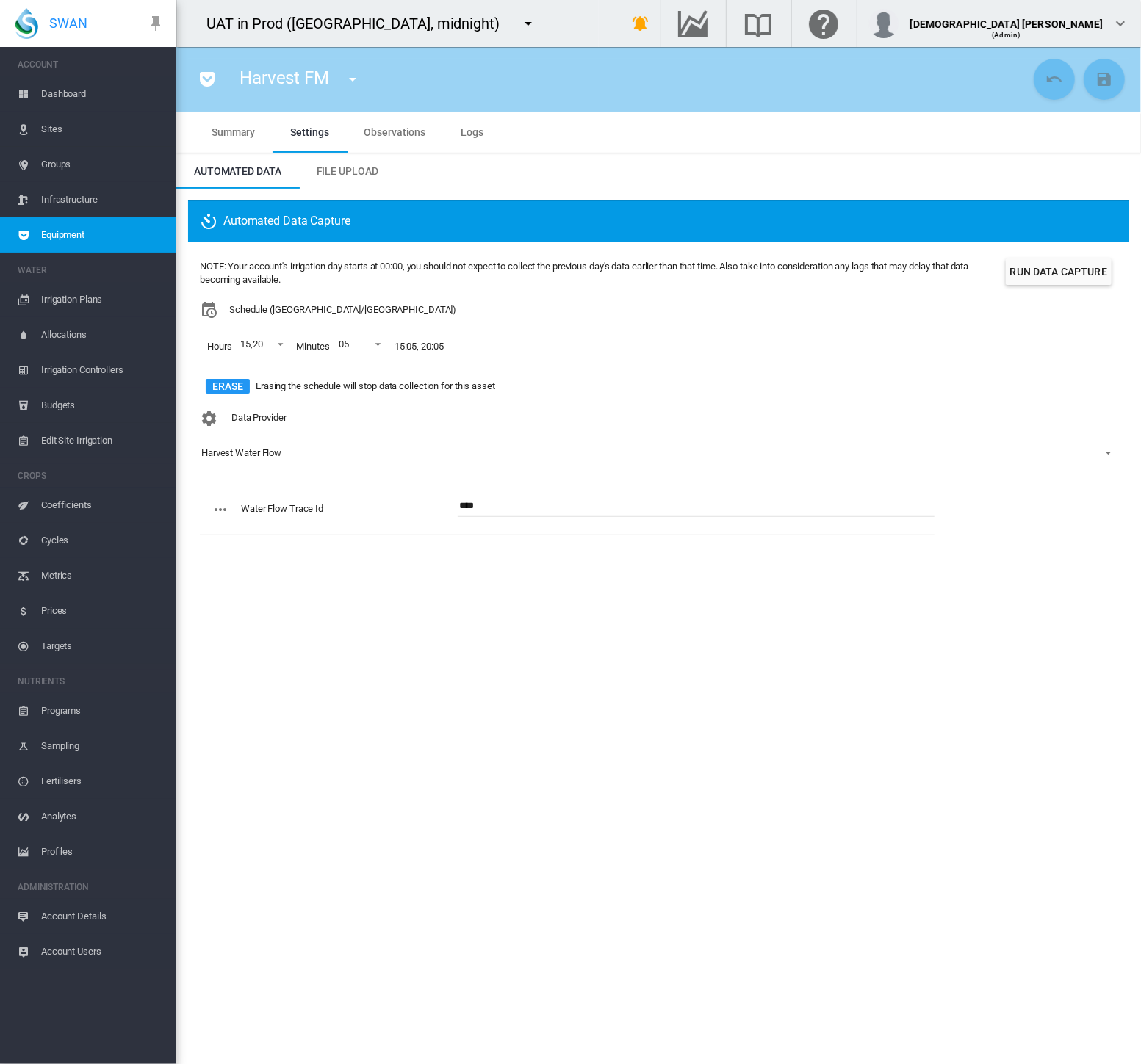
click at [92, 238] on span "Equipment" at bounding box center [102, 235] width 124 height 35
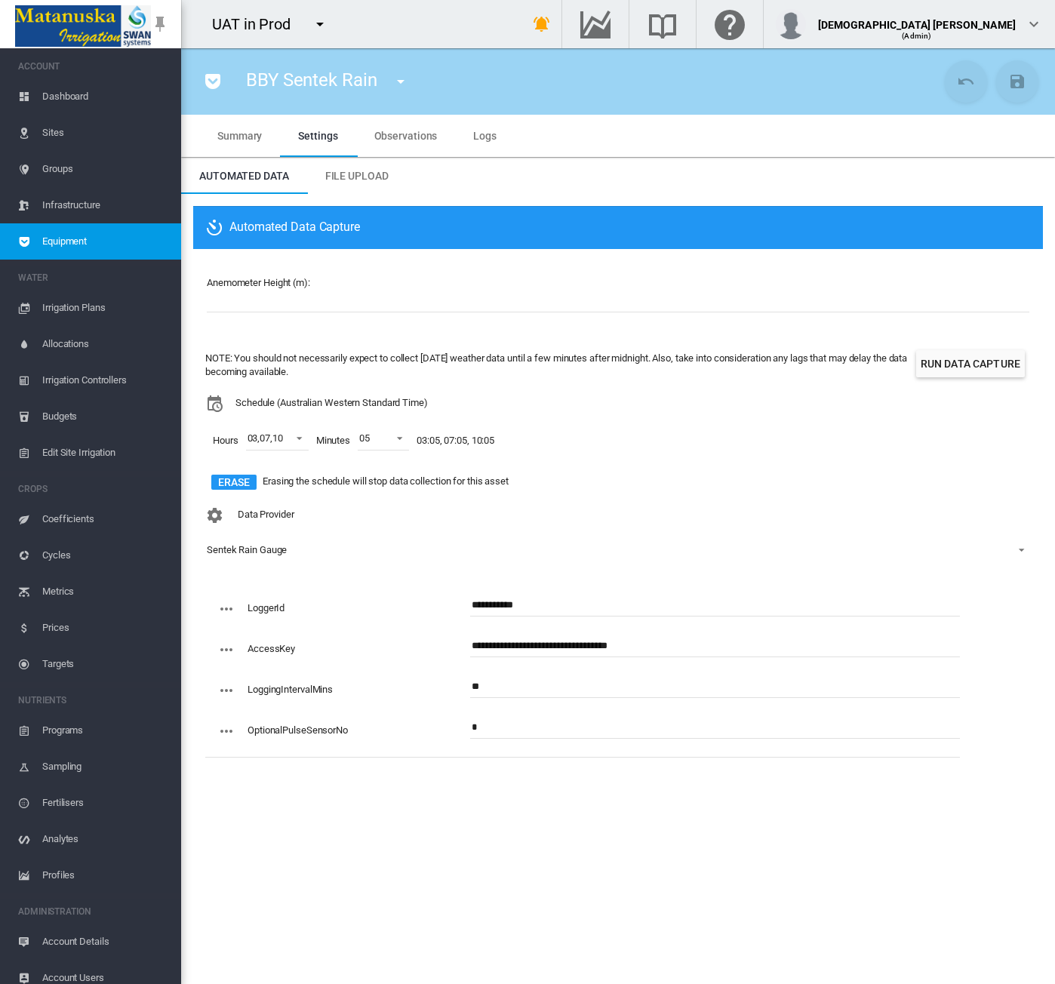
click at [109, 83] on span "Dashboard" at bounding box center [105, 96] width 127 height 36
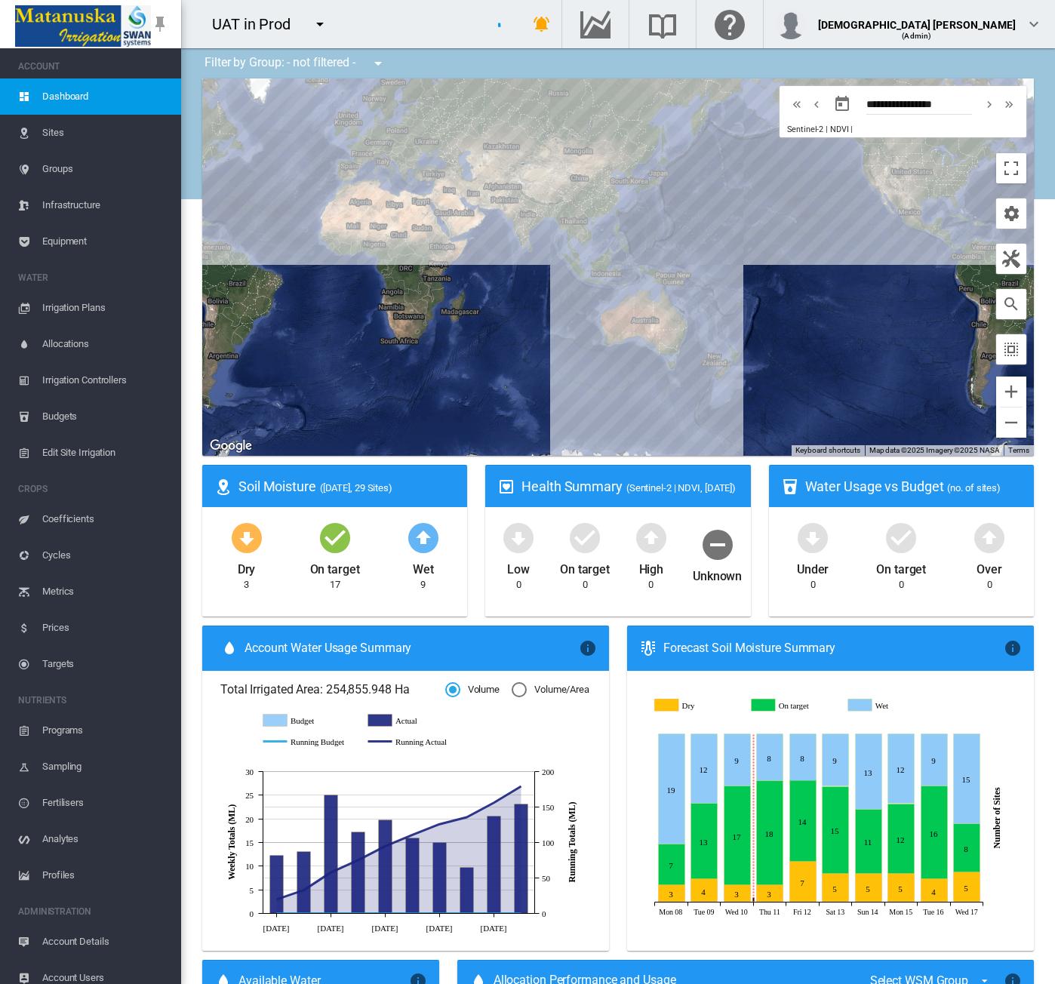
click at [84, 131] on span "Sites" at bounding box center [105, 133] width 127 height 36
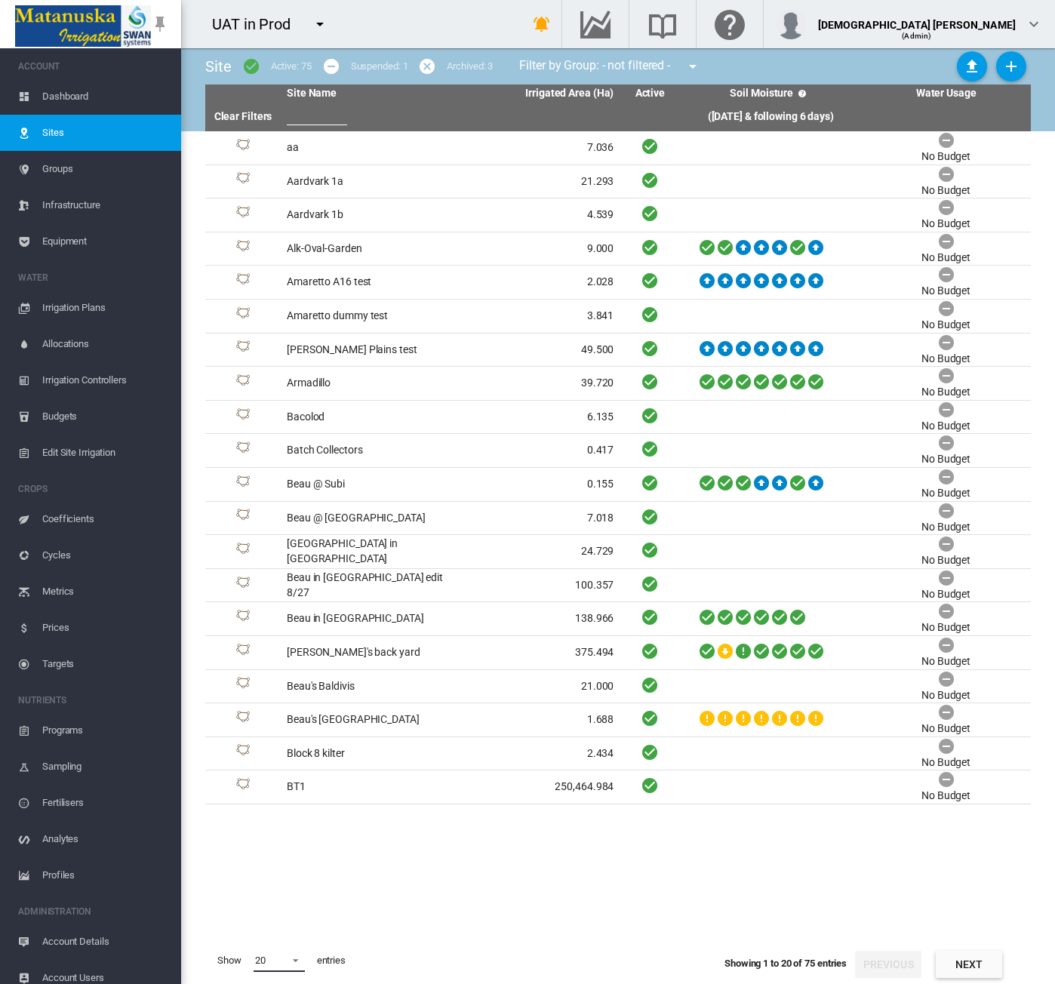
click at [300, 958] on span at bounding box center [291, 959] width 18 height 14
click at [271, 939] on md-option "50" at bounding box center [293, 947] width 103 height 36
